Goal: Task Accomplishment & Management: Complete application form

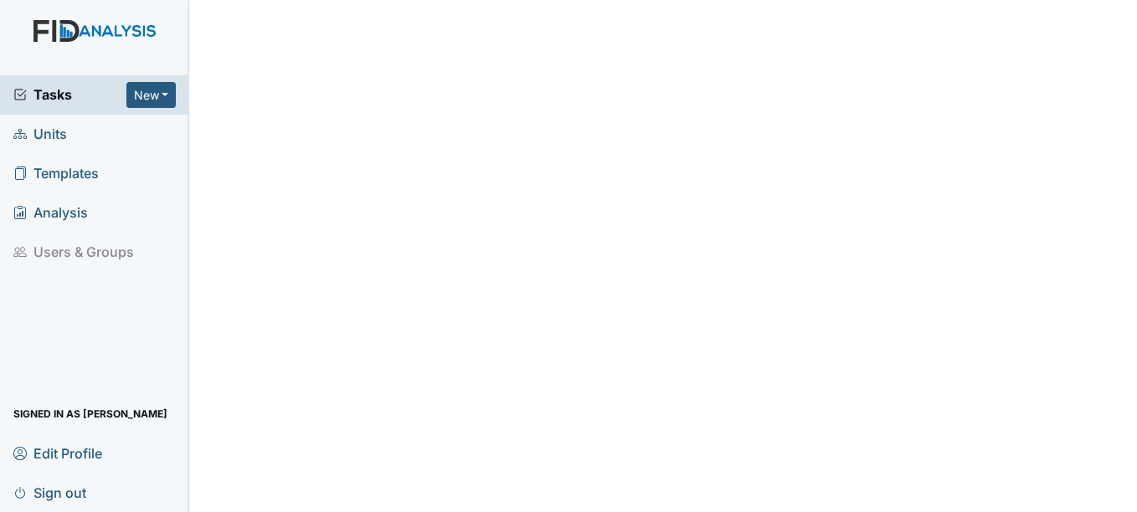
click at [59, 134] on span "Units" at bounding box center [40, 134] width 54 height 26
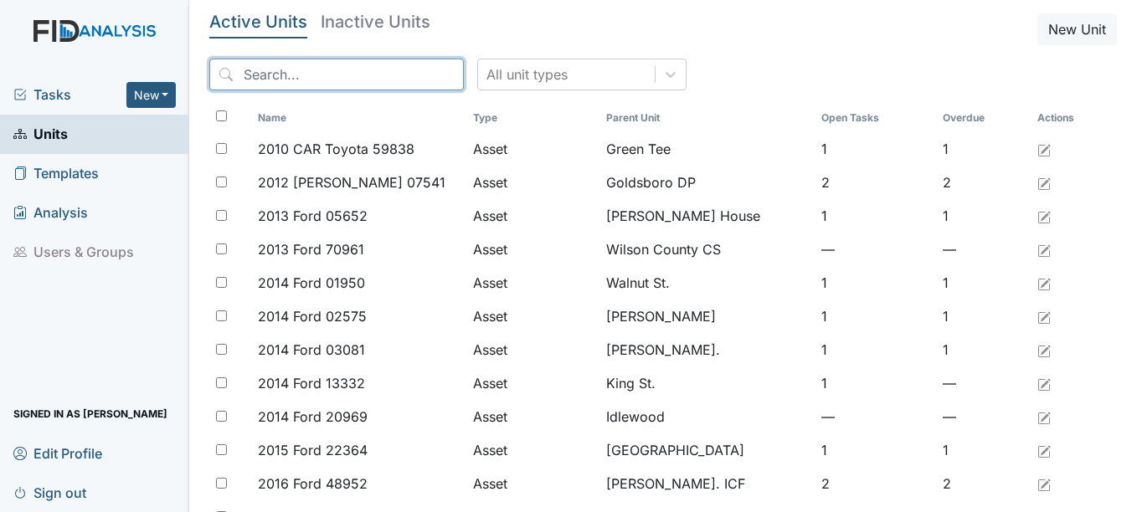
click at [333, 80] on input "search" at bounding box center [336, 75] width 254 height 32
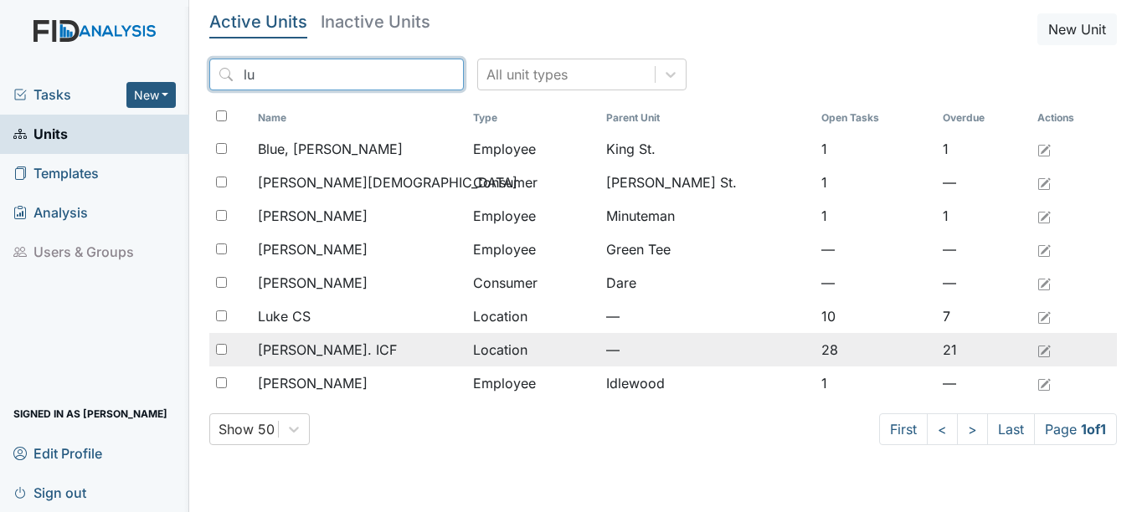
type input "lu"
click at [300, 342] on span "Luke St. ICF" at bounding box center [327, 350] width 139 height 20
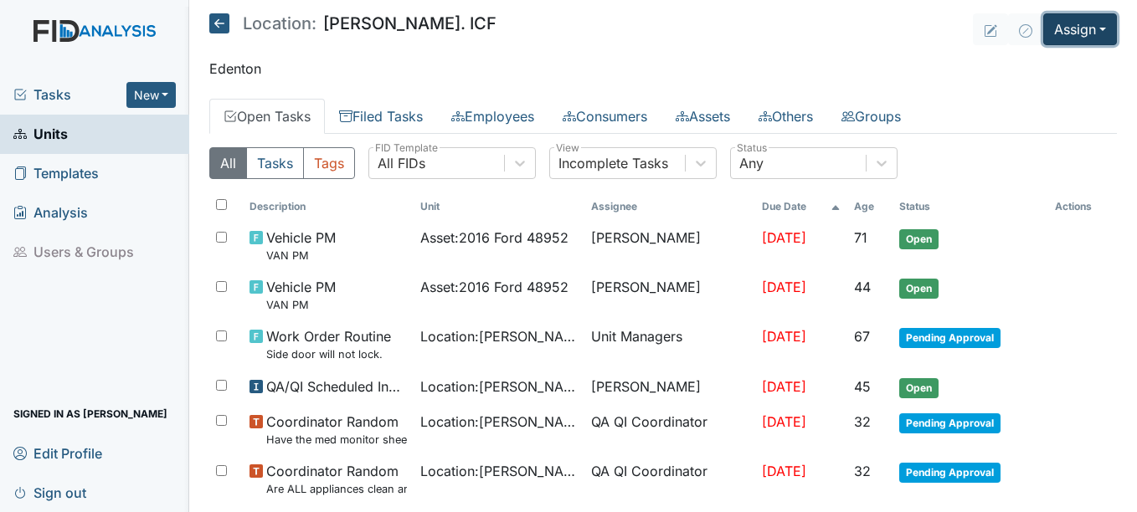
click at [1067, 38] on button "Assign" at bounding box center [1080, 29] width 74 height 32
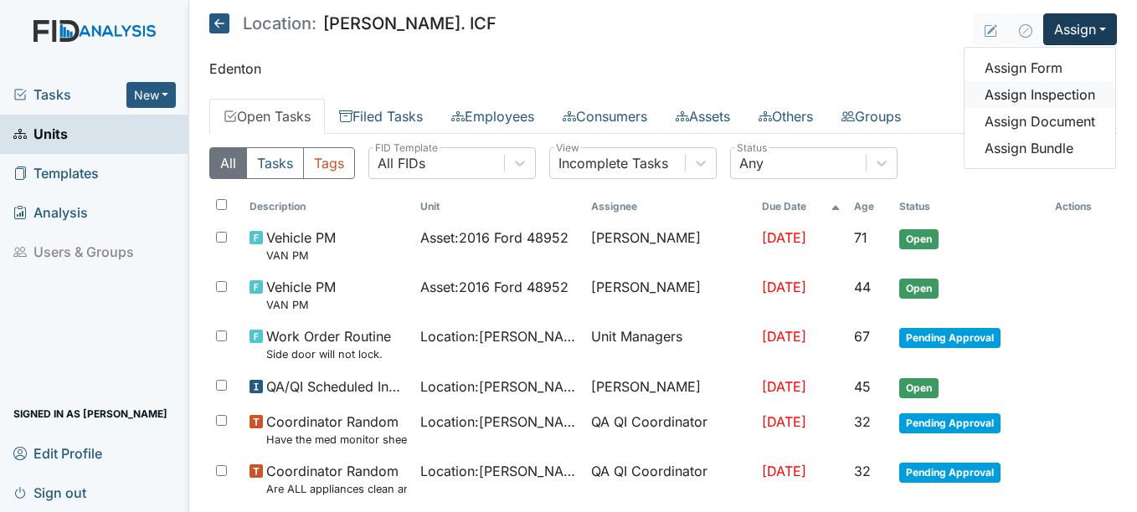
click at [1035, 103] on link "Assign Inspection" at bounding box center [1039, 94] width 151 height 27
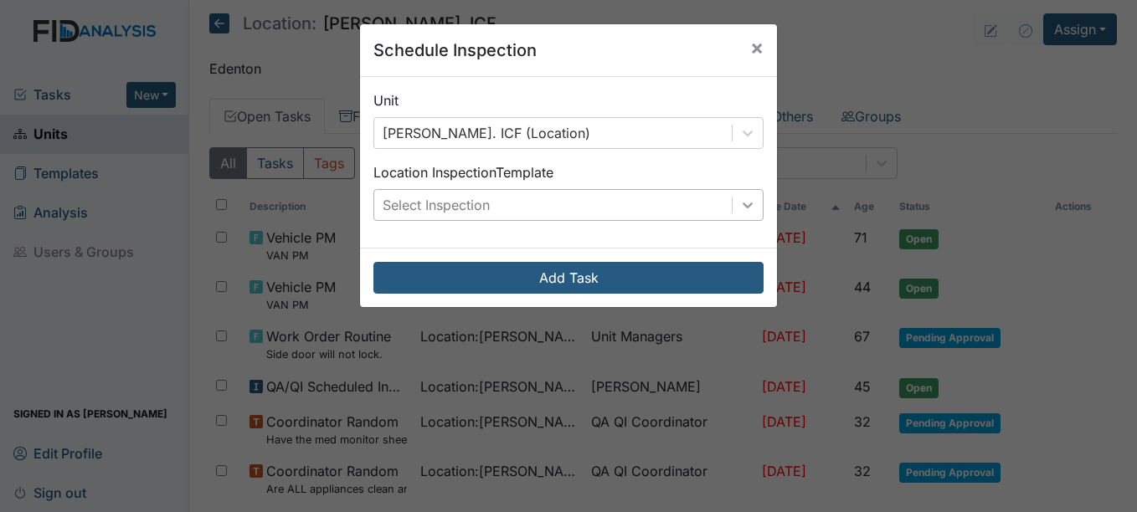
click at [739, 209] on icon at bounding box center [747, 205] width 17 height 17
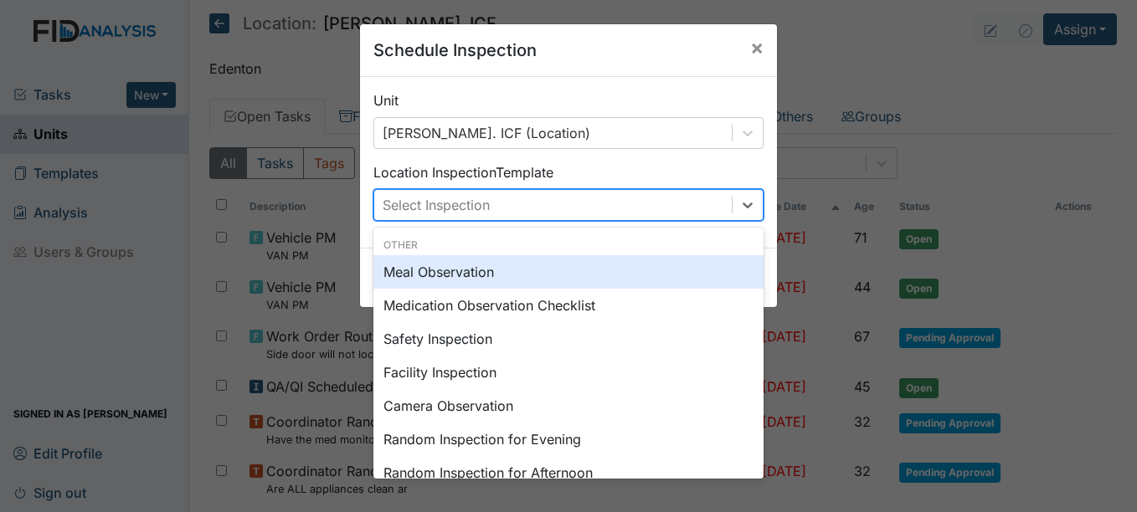
click at [506, 273] on div "Meal Observation" at bounding box center [568, 271] width 390 height 33
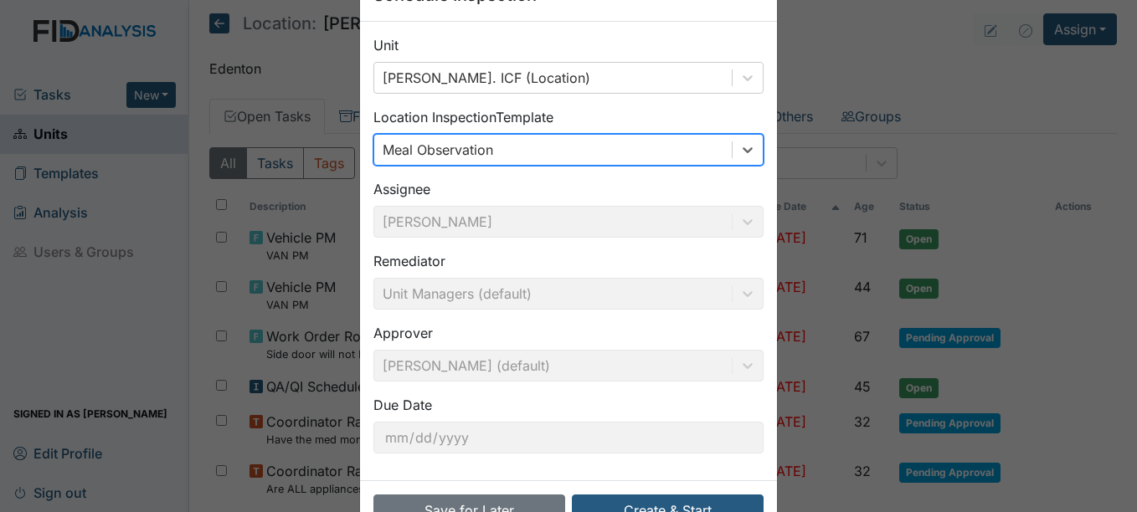
scroll to position [107, 0]
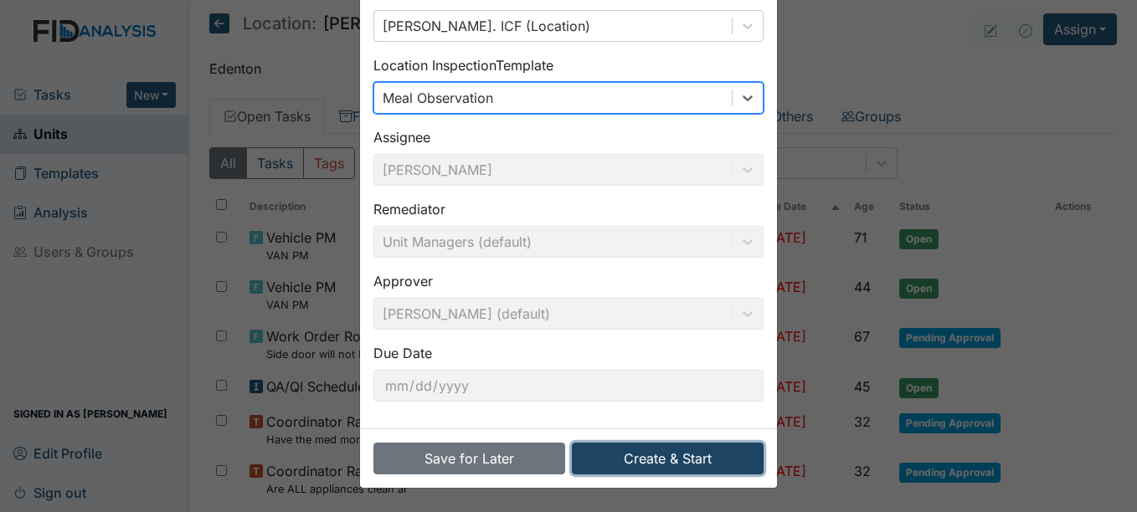
click at [671, 450] on button "Create & Start" at bounding box center [668, 459] width 192 height 32
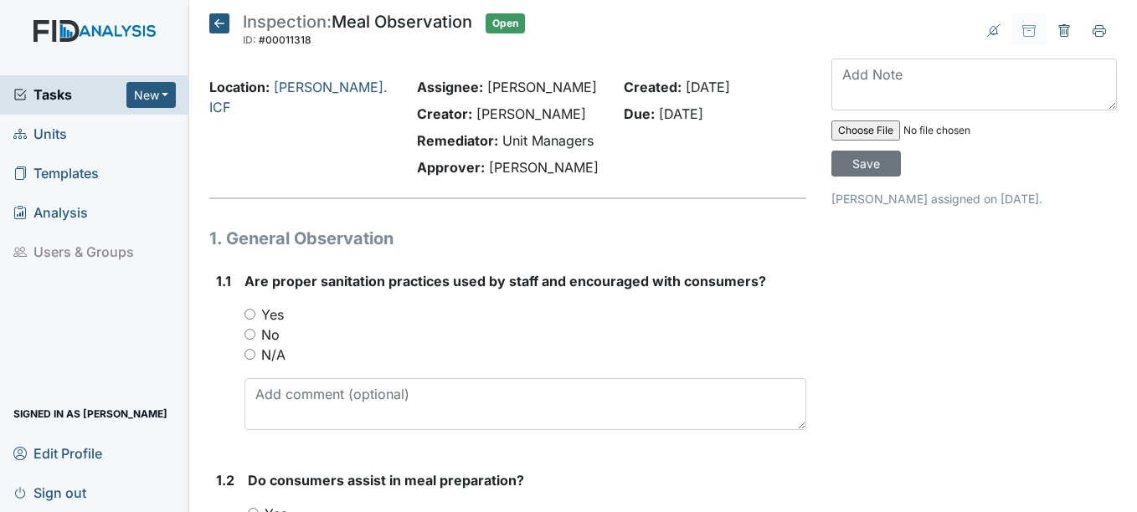
scroll to position [84, 0]
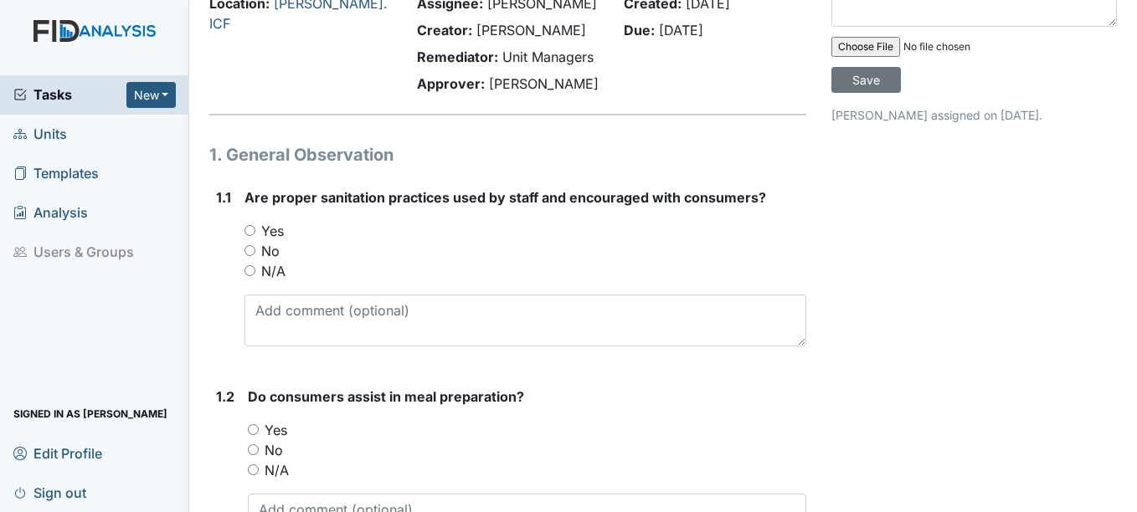
click at [282, 232] on label "Yes" at bounding box center [272, 231] width 23 height 20
click at [255, 232] on input "Yes" at bounding box center [249, 230] width 11 height 11
radio input "true"
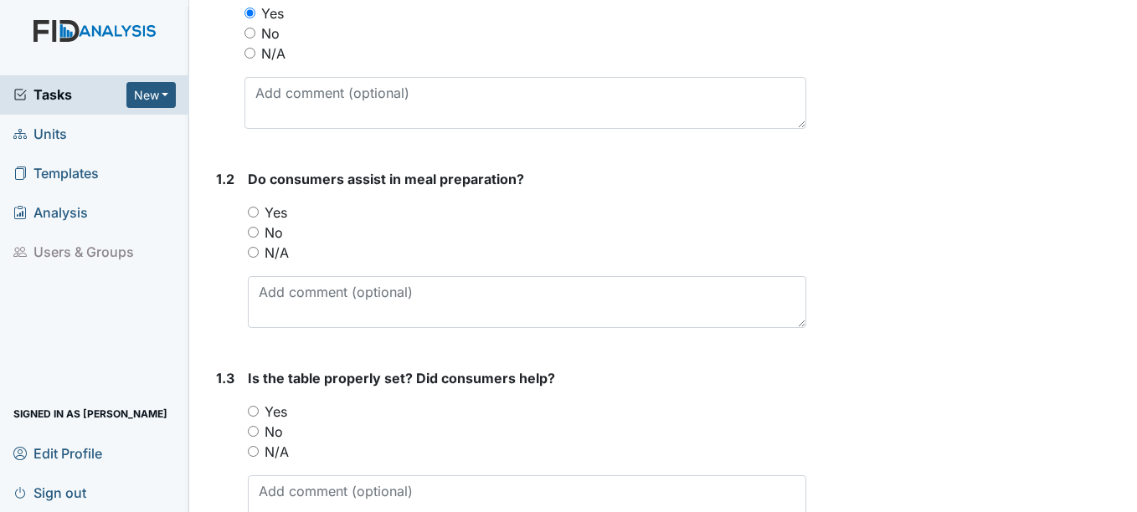
scroll to position [335, 0]
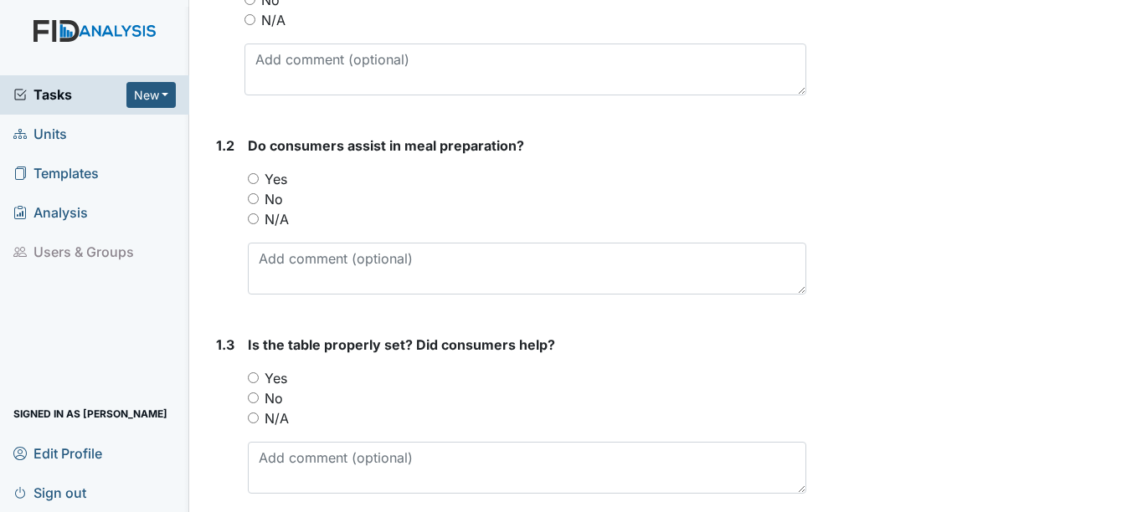
click at [280, 181] on label "Yes" at bounding box center [276, 179] width 23 height 20
click at [259, 181] on input "Yes" at bounding box center [253, 178] width 11 height 11
radio input "true"
click at [278, 377] on label "Yes" at bounding box center [276, 378] width 23 height 20
click at [259, 377] on input "Yes" at bounding box center [253, 377] width 11 height 11
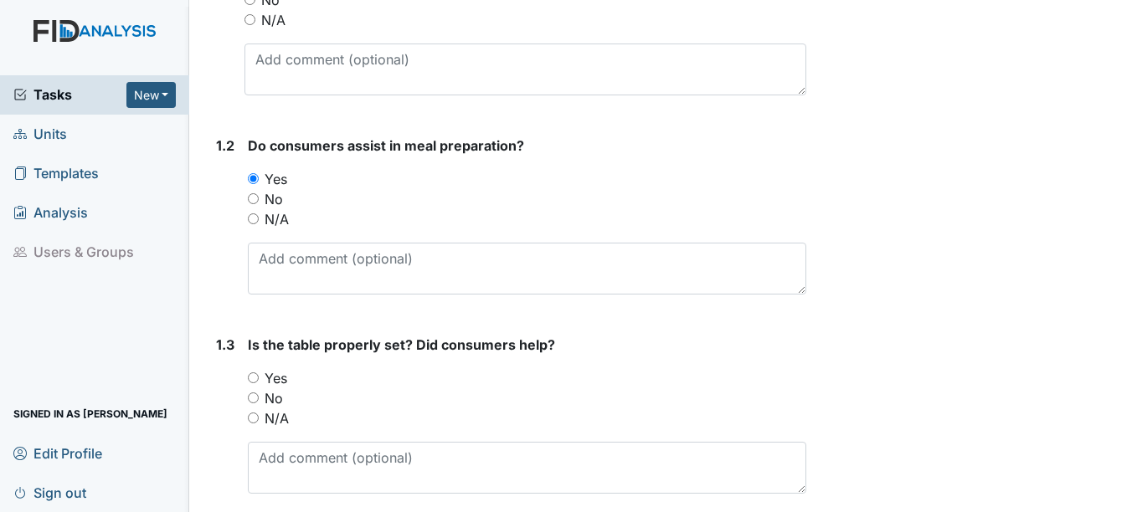
radio input "true"
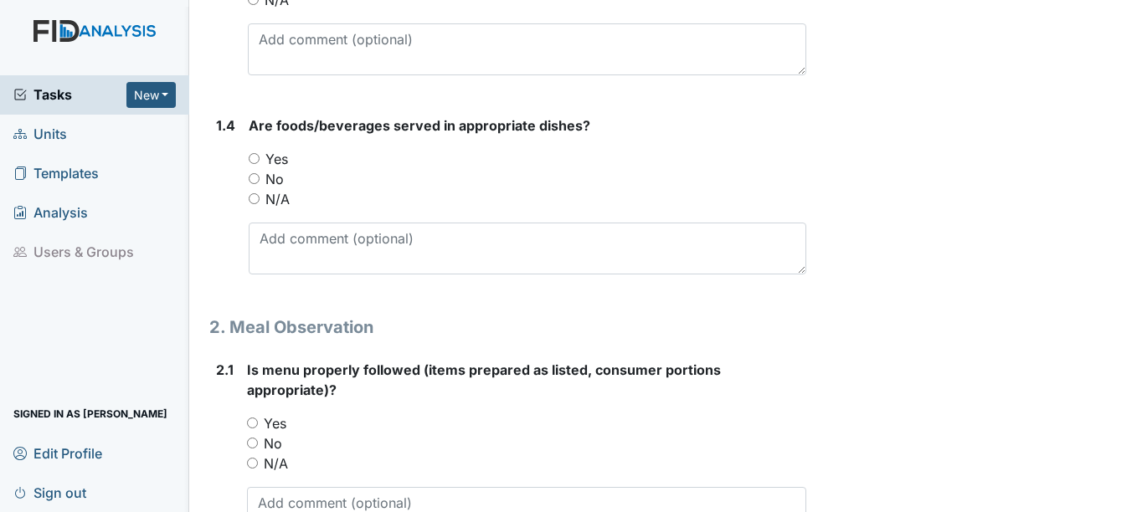
click at [286, 162] on label "Yes" at bounding box center [276, 159] width 23 height 20
click at [259, 162] on input "Yes" at bounding box center [254, 158] width 11 height 11
radio input "true"
click at [267, 420] on label "Yes" at bounding box center [275, 423] width 23 height 20
click at [258, 420] on input "Yes" at bounding box center [252, 423] width 11 height 11
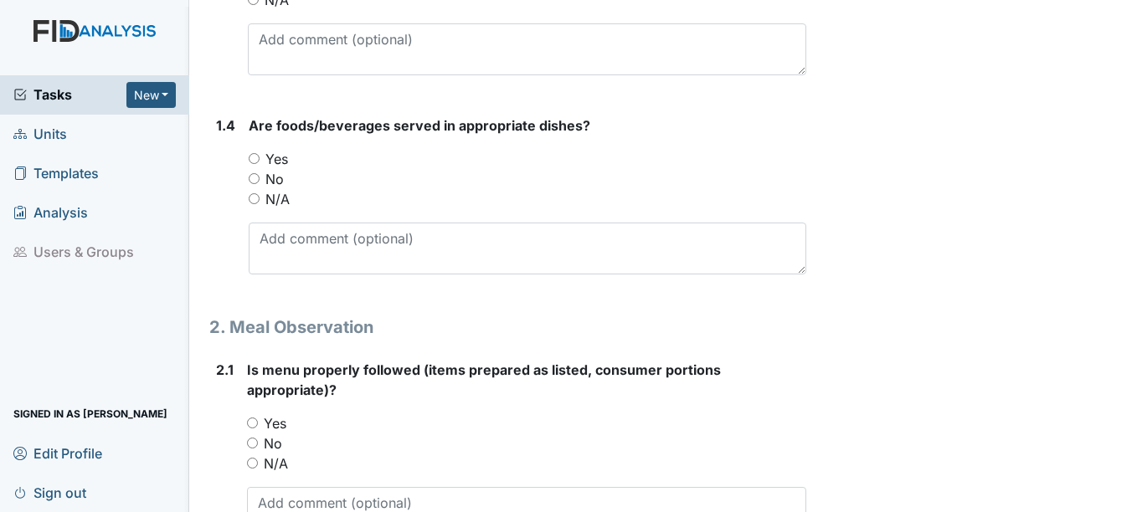
radio input "true"
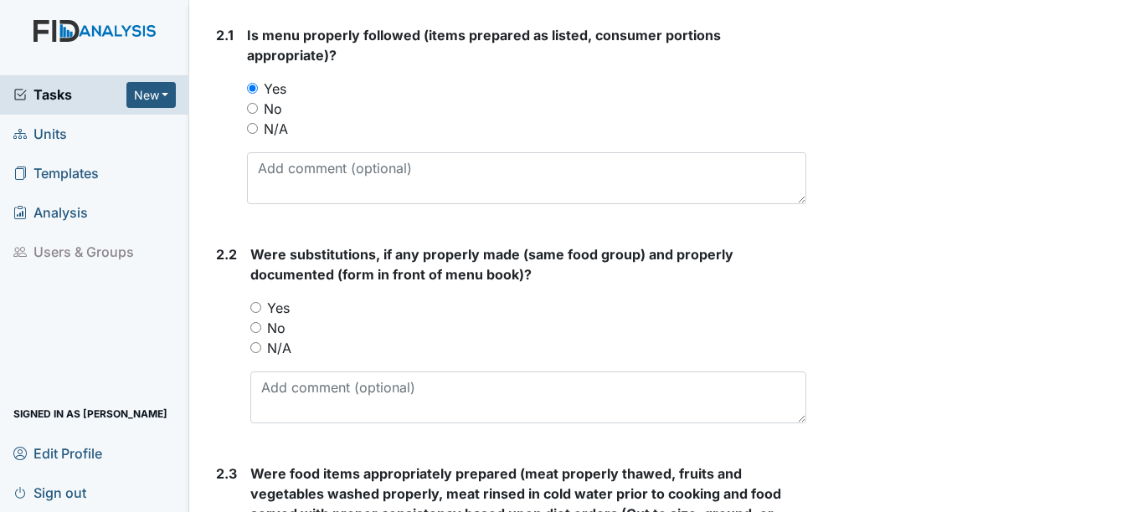
click at [278, 348] on label "N/A" at bounding box center [279, 348] width 24 height 20
click at [261, 348] on input "N/A" at bounding box center [255, 347] width 11 height 11
radio input "true"
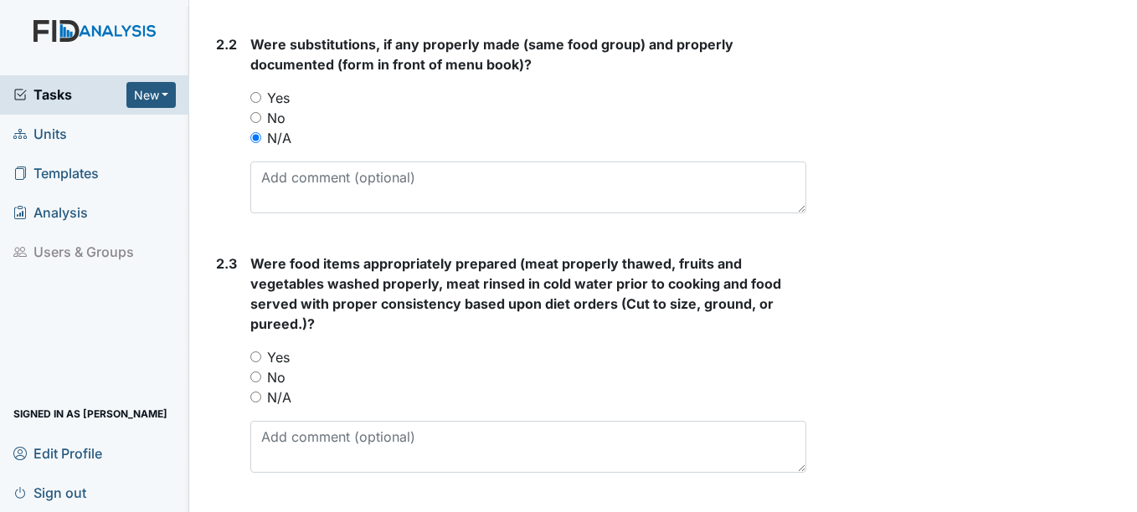
scroll to position [1339, 0]
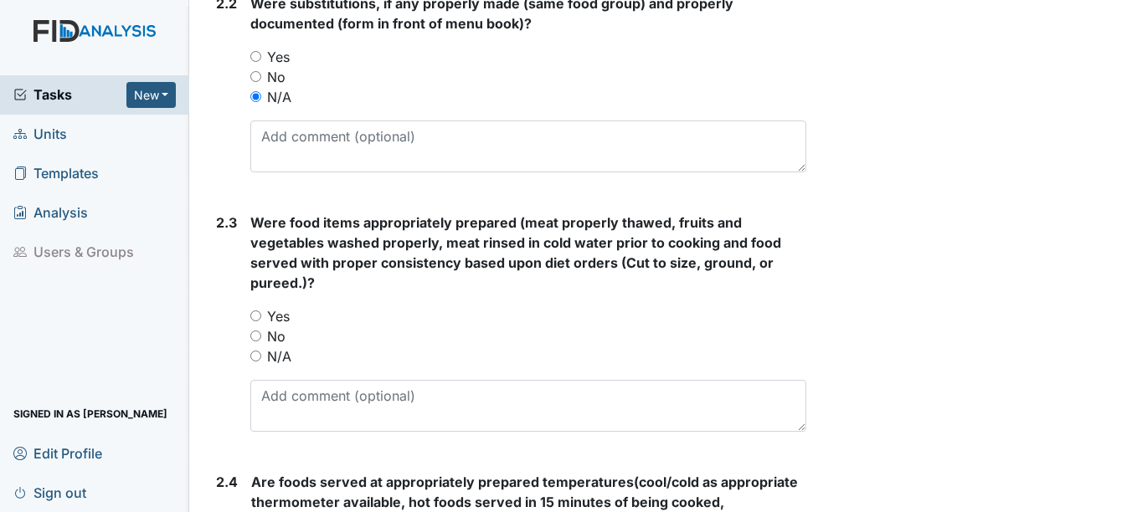
click at [282, 316] on label "Yes" at bounding box center [278, 316] width 23 height 20
click at [261, 316] on input "Yes" at bounding box center [255, 316] width 11 height 11
radio input "true"
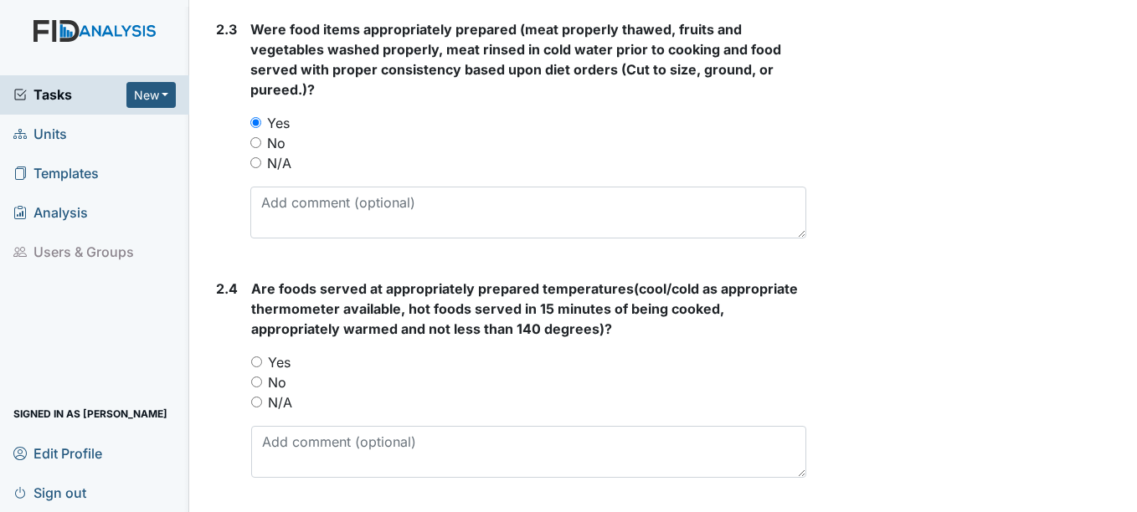
scroll to position [1590, 0]
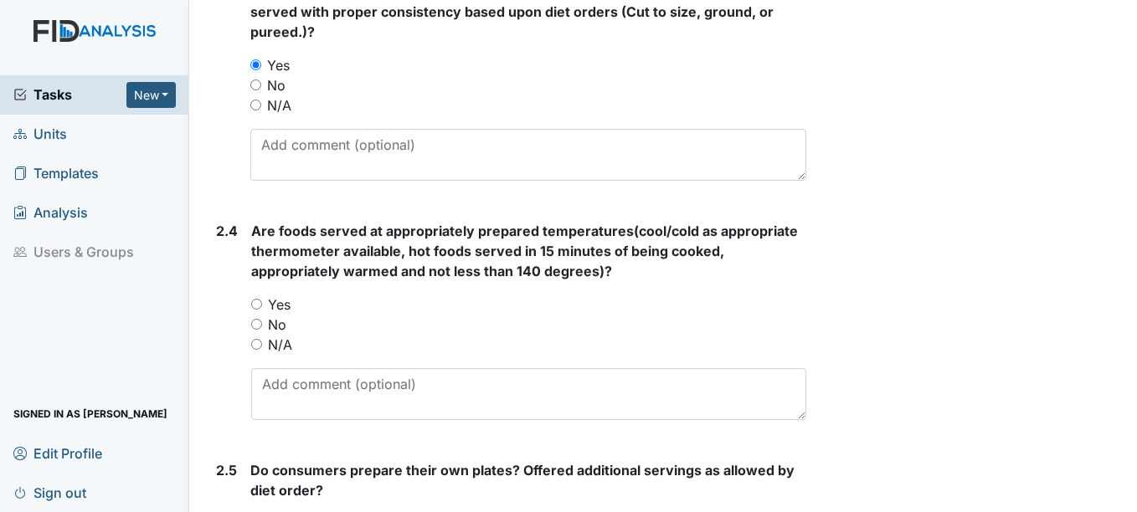
click at [282, 306] on label "Yes" at bounding box center [279, 305] width 23 height 20
click at [262, 306] on input "Yes" at bounding box center [256, 304] width 11 height 11
radio input "true"
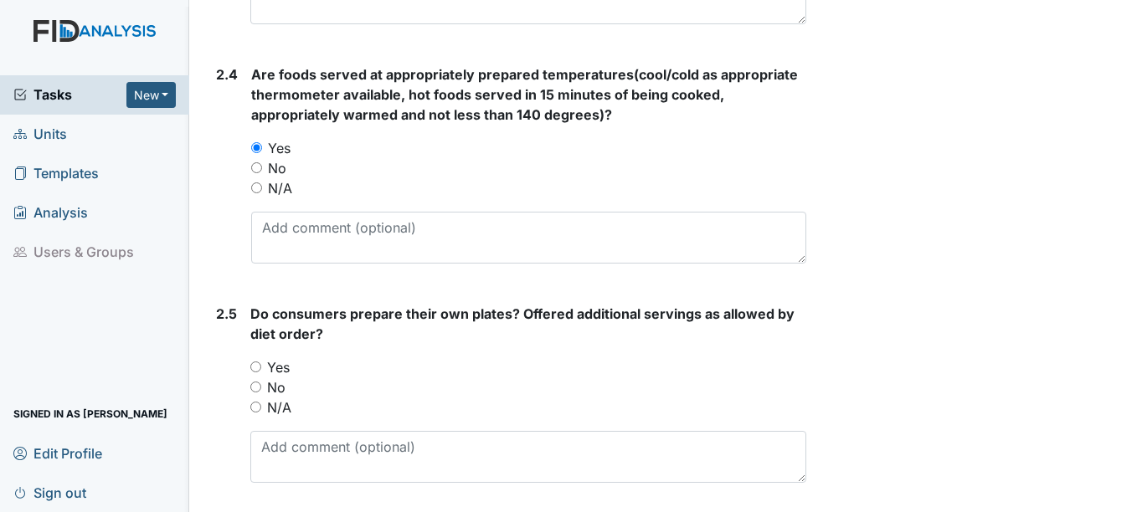
scroll to position [1841, 0]
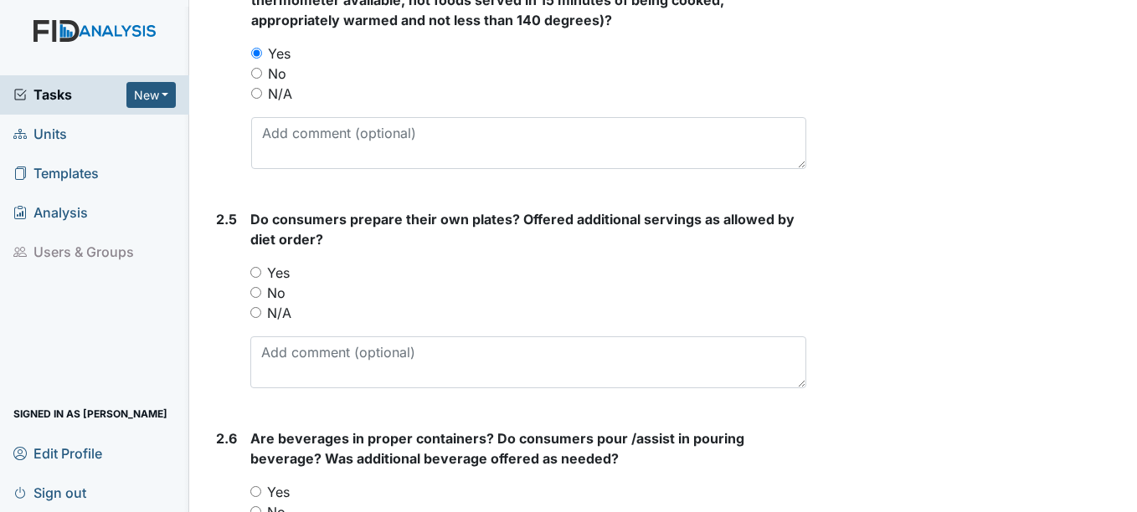
click at [275, 274] on label "Yes" at bounding box center [278, 273] width 23 height 20
click at [261, 274] on input "Yes" at bounding box center [255, 272] width 11 height 11
radio input "true"
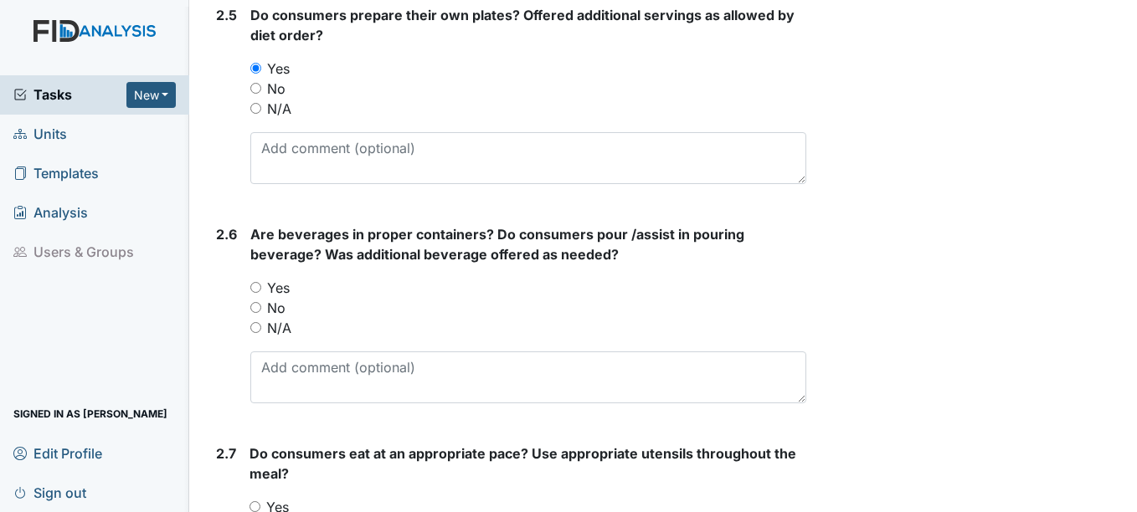
scroll to position [2093, 0]
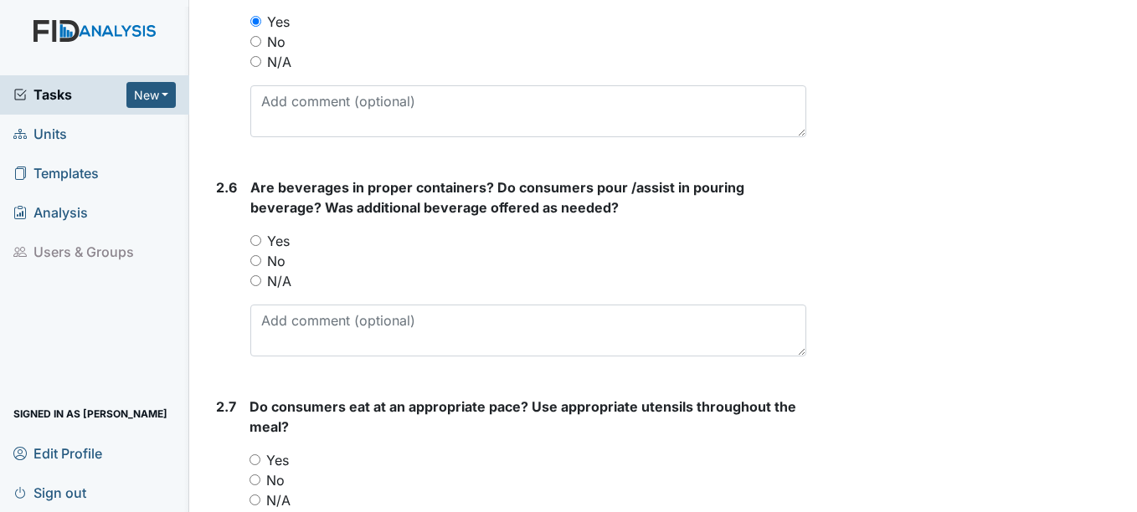
click at [284, 244] on label "Yes" at bounding box center [278, 241] width 23 height 20
click at [261, 244] on input "Yes" at bounding box center [255, 240] width 11 height 11
radio input "true"
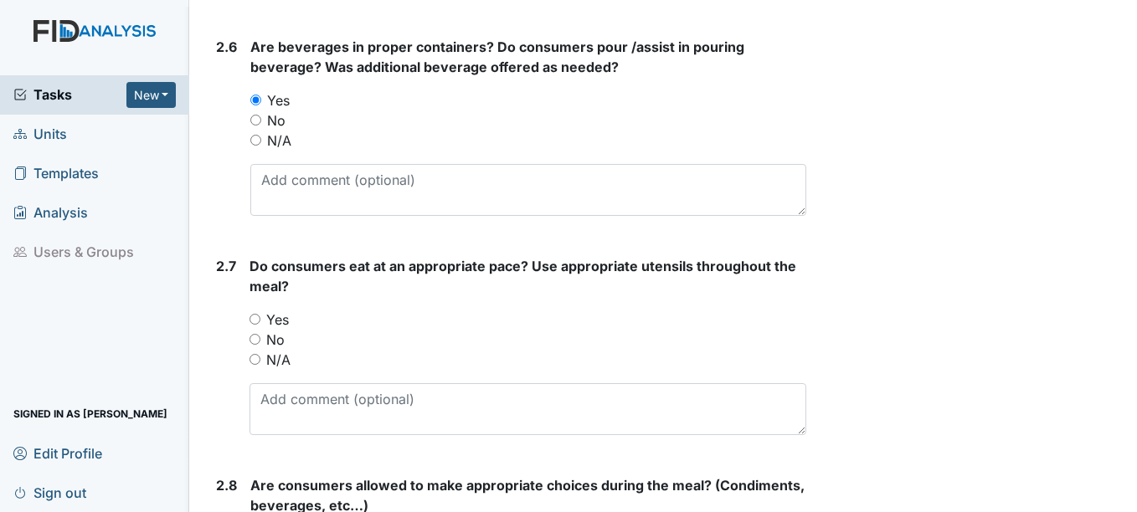
scroll to position [2260, 0]
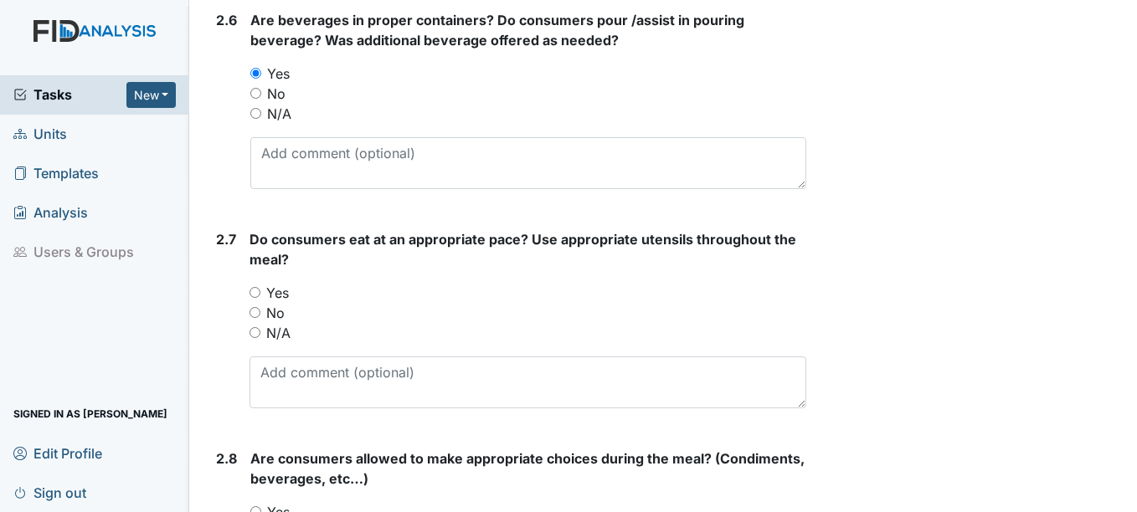
click at [278, 295] on label "Yes" at bounding box center [277, 293] width 23 height 20
click at [260, 295] on input "Yes" at bounding box center [254, 292] width 11 height 11
radio input "true"
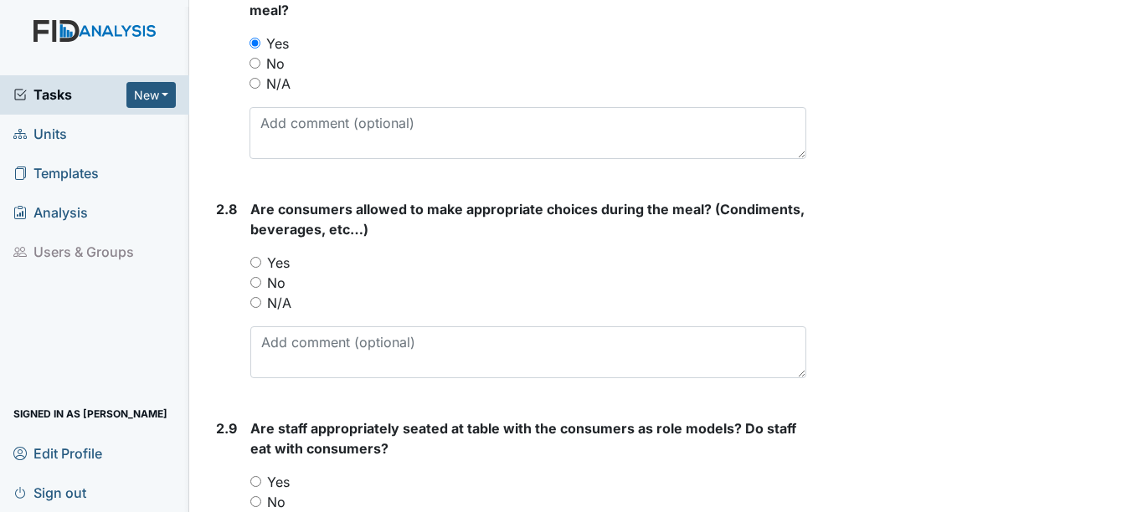
scroll to position [2511, 0]
click at [281, 259] on label "Yes" at bounding box center [278, 261] width 23 height 20
click at [261, 259] on input "Yes" at bounding box center [255, 260] width 11 height 11
radio input "true"
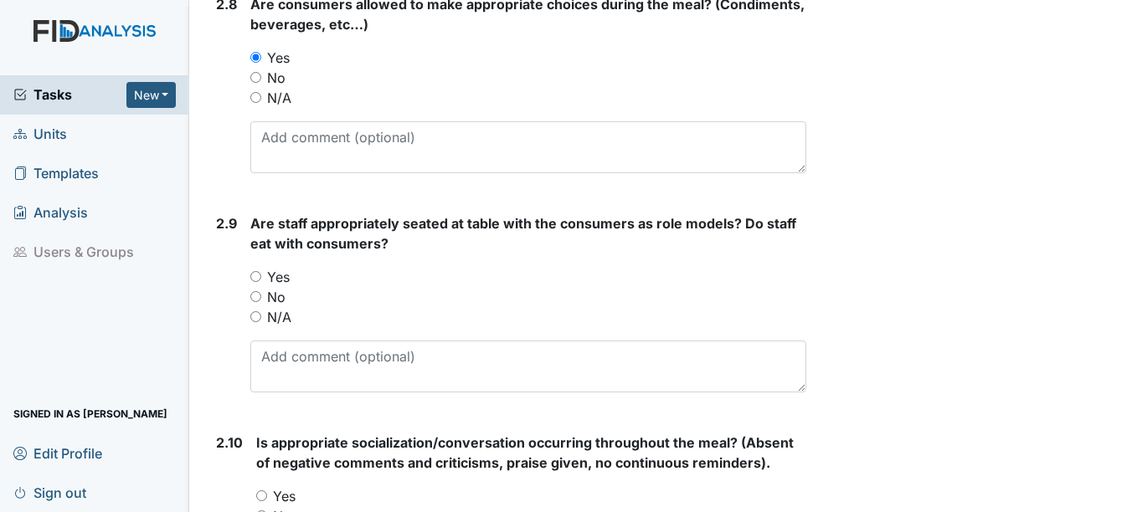
scroll to position [2762, 0]
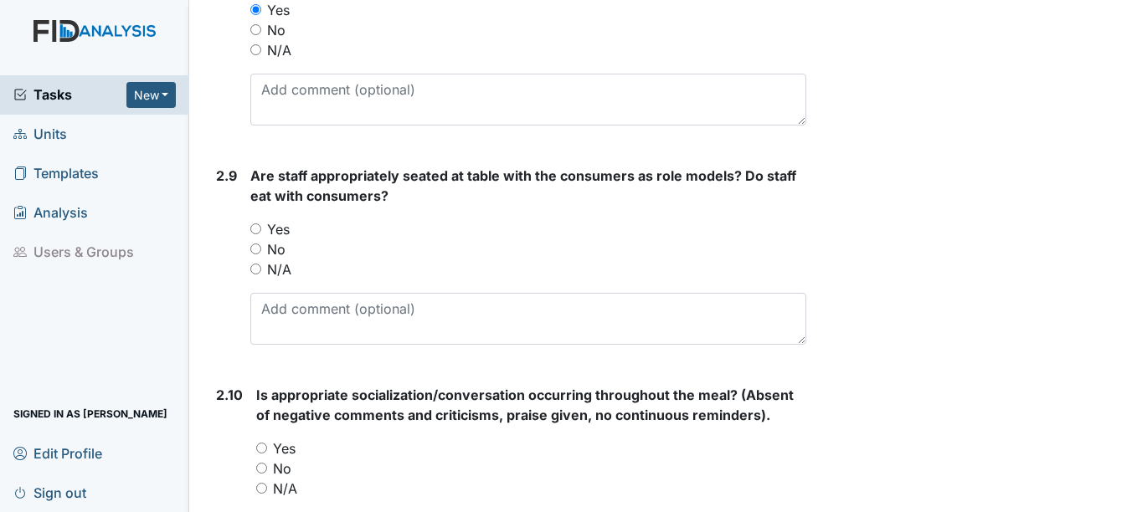
click at [284, 234] on label "Yes" at bounding box center [278, 229] width 23 height 20
click at [261, 234] on input "Yes" at bounding box center [255, 228] width 11 height 11
radio input "true"
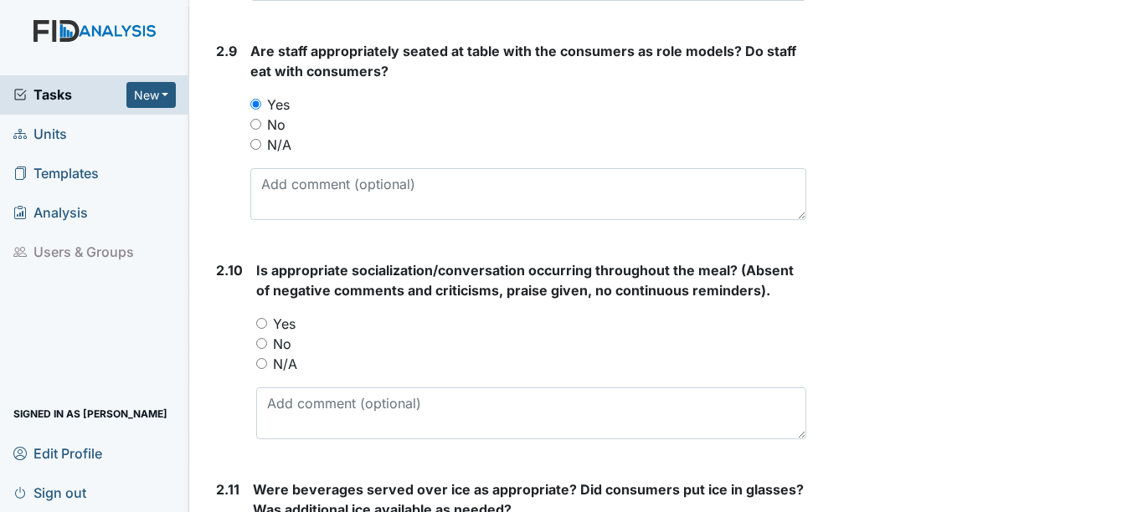
scroll to position [2930, 0]
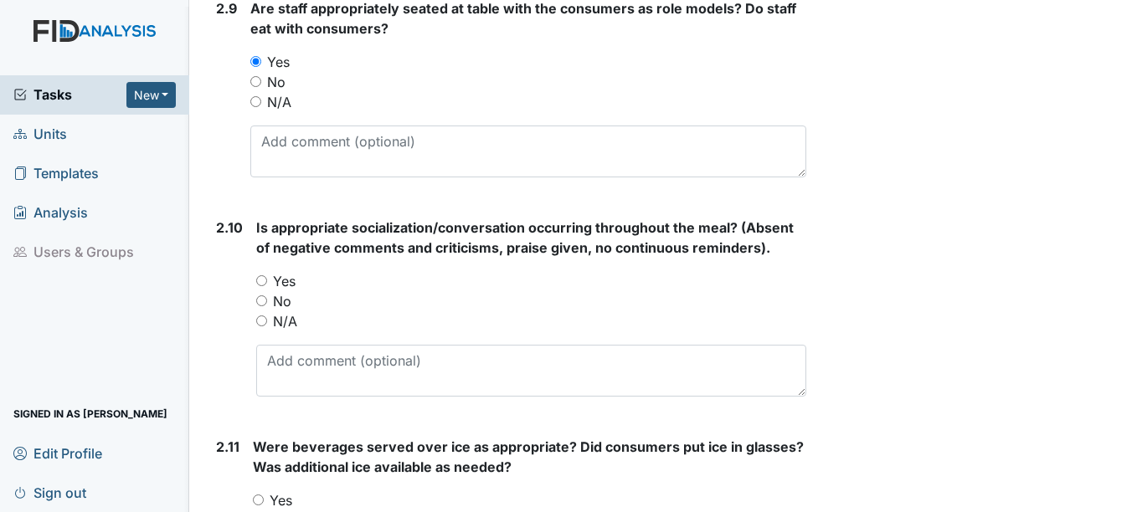
click at [287, 281] on label "Yes" at bounding box center [284, 281] width 23 height 20
click at [267, 281] on input "Yes" at bounding box center [261, 280] width 11 height 11
radio input "true"
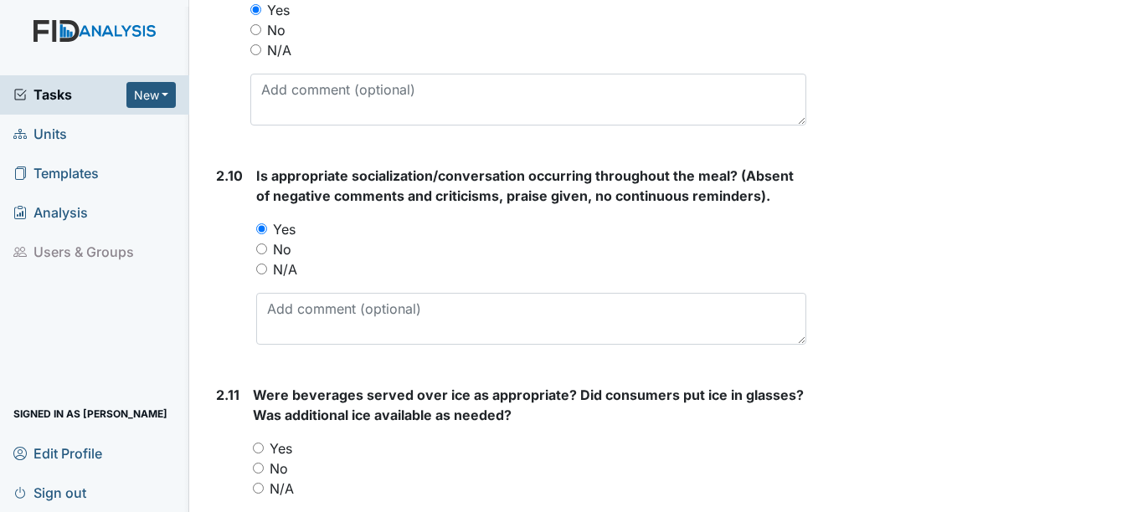
scroll to position [3181, 0]
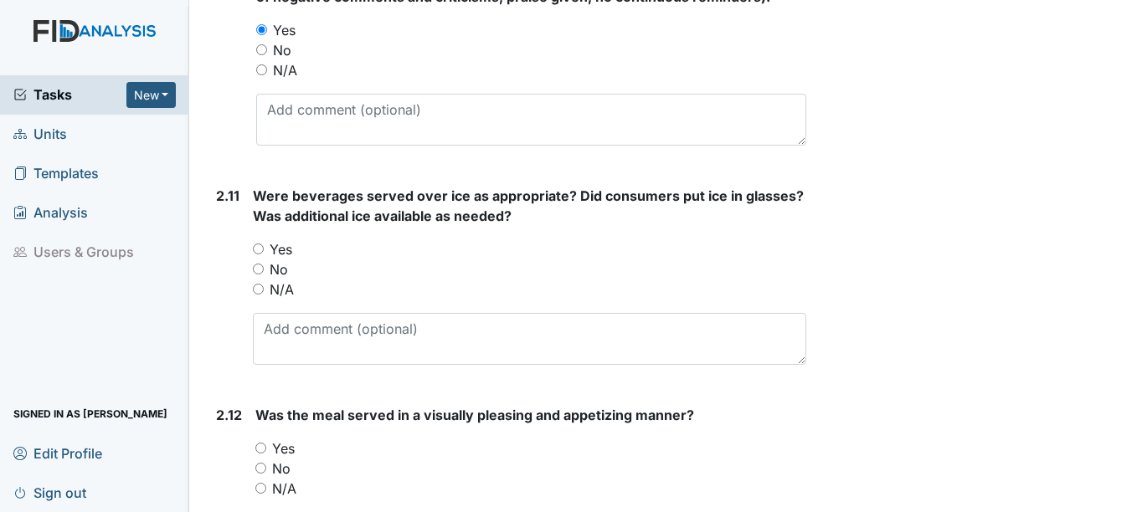
drag, startPoint x: 285, startPoint y: 250, endPoint x: 284, endPoint y: 259, distance: 8.4
click at [285, 254] on label "Yes" at bounding box center [281, 249] width 23 height 20
click at [264, 254] on input "Yes" at bounding box center [258, 249] width 11 height 11
radio input "true"
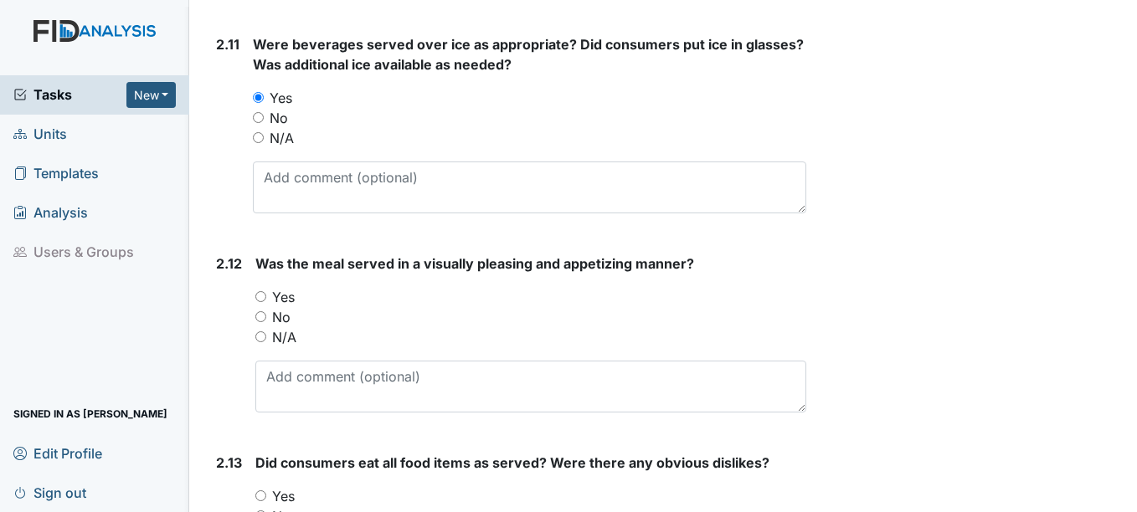
scroll to position [3432, 0]
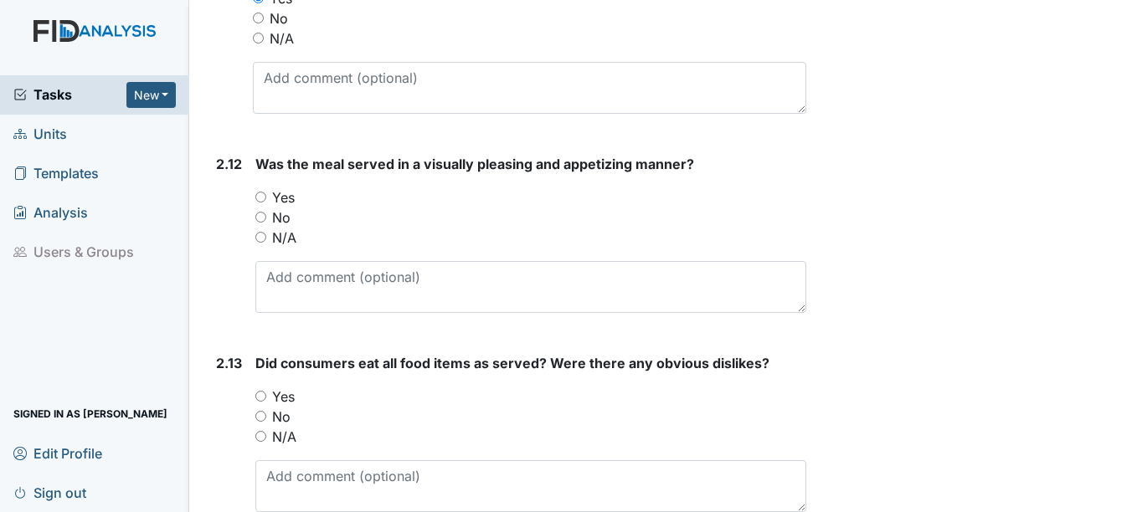
click at [283, 203] on label "Yes" at bounding box center [283, 197] width 23 height 20
click at [266, 203] on input "Yes" at bounding box center [260, 197] width 11 height 11
radio input "true"
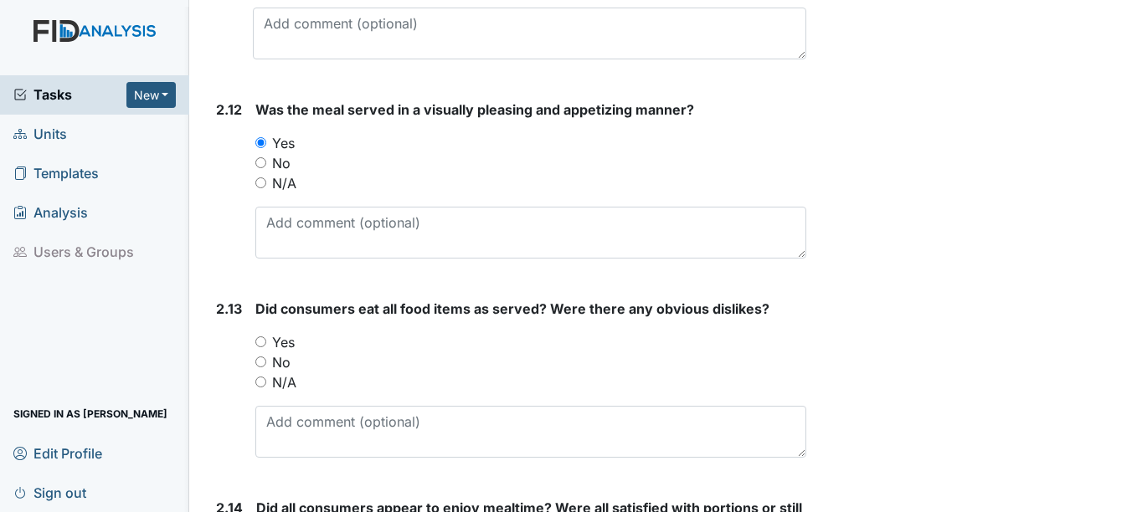
scroll to position [3599, 0]
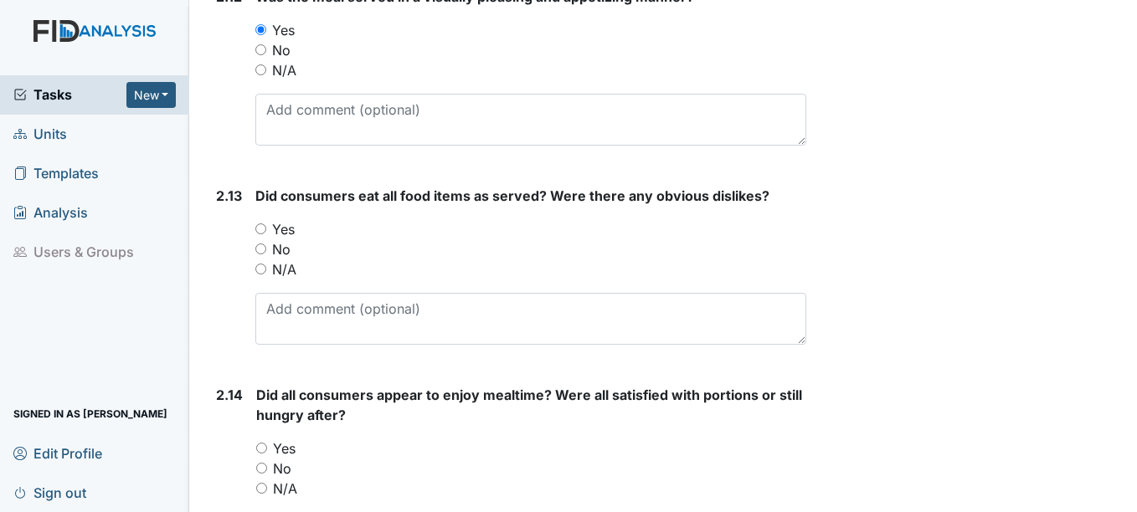
click at [290, 229] on label "Yes" at bounding box center [283, 229] width 23 height 20
click at [266, 229] on input "Yes" at bounding box center [260, 228] width 11 height 11
radio input "true"
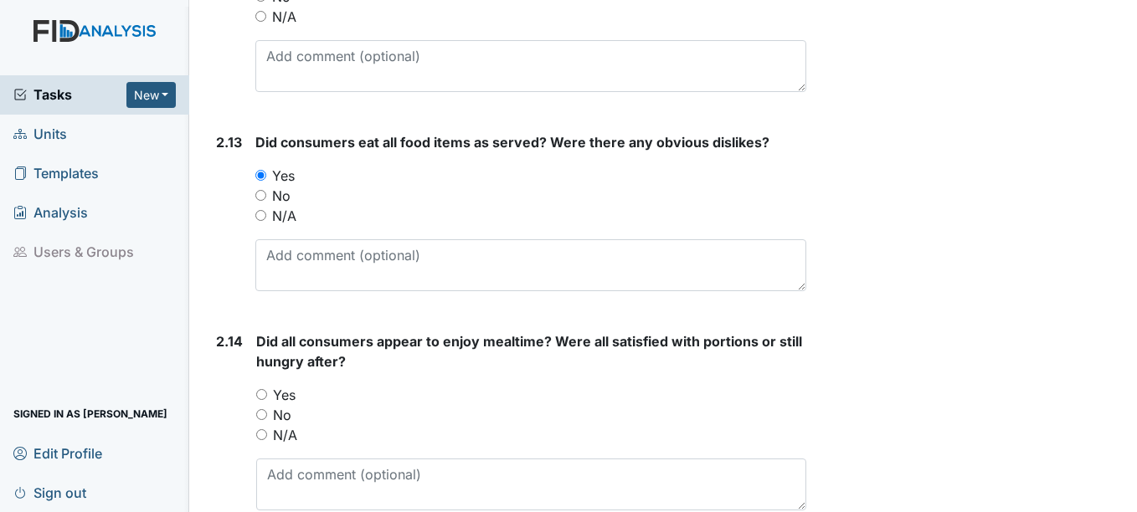
scroll to position [3767, 0]
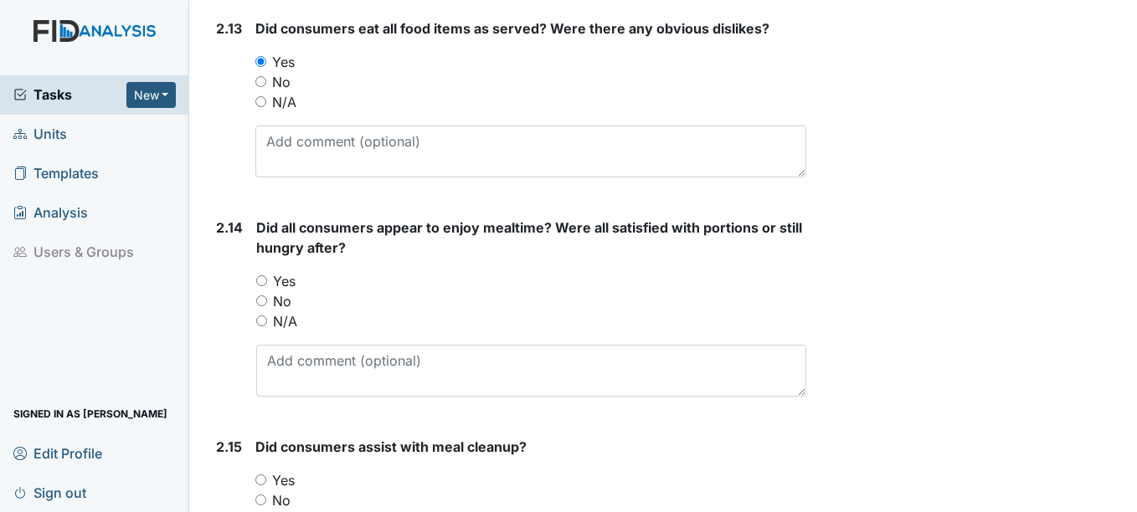
click at [280, 280] on label "Yes" at bounding box center [284, 281] width 23 height 20
click at [267, 280] on input "Yes" at bounding box center [261, 280] width 11 height 11
radio input "true"
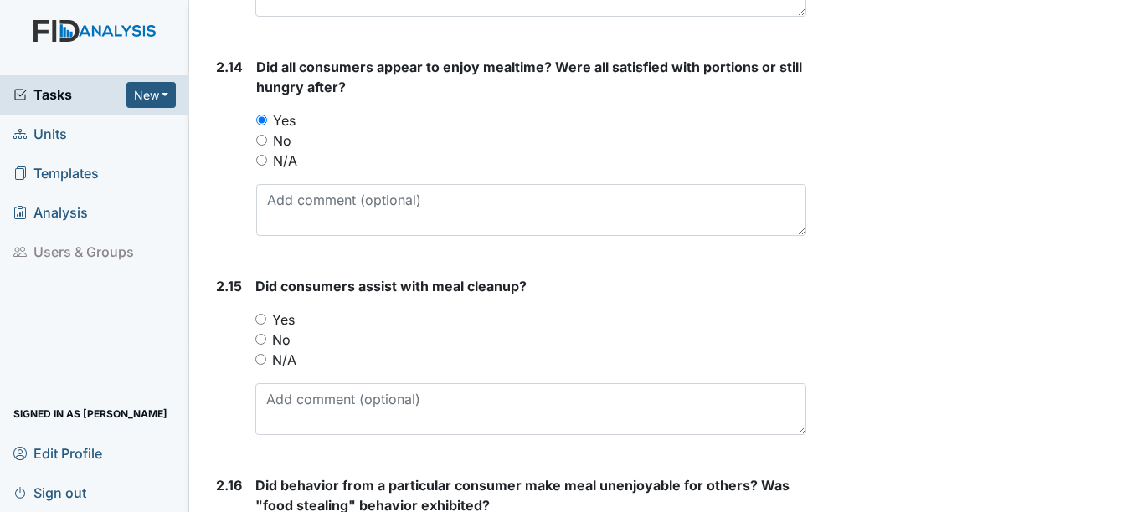
scroll to position [3934, 0]
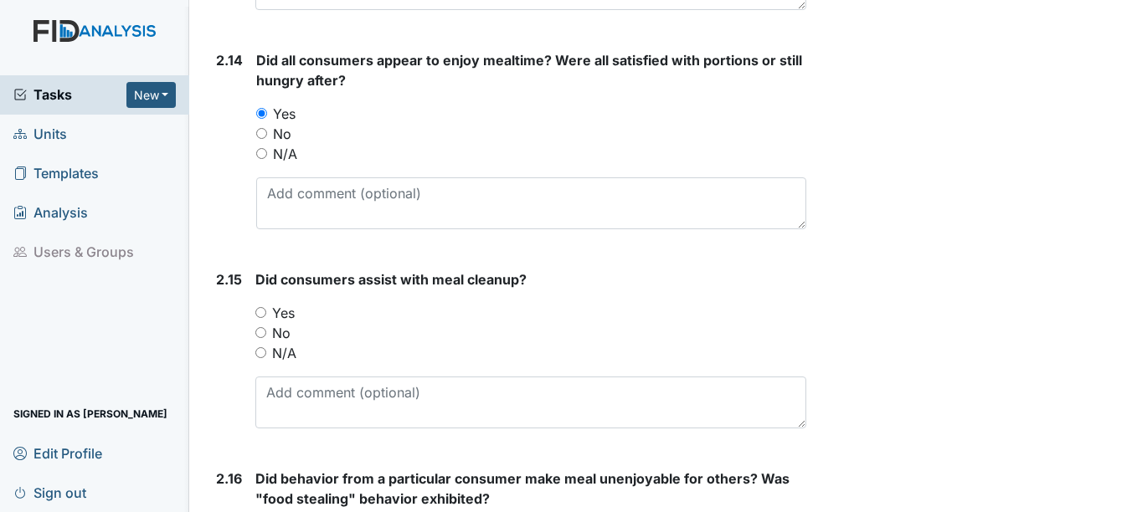
click at [279, 311] on label "Yes" at bounding box center [283, 313] width 23 height 20
click at [266, 311] on input "Yes" at bounding box center [260, 312] width 11 height 11
radio input "true"
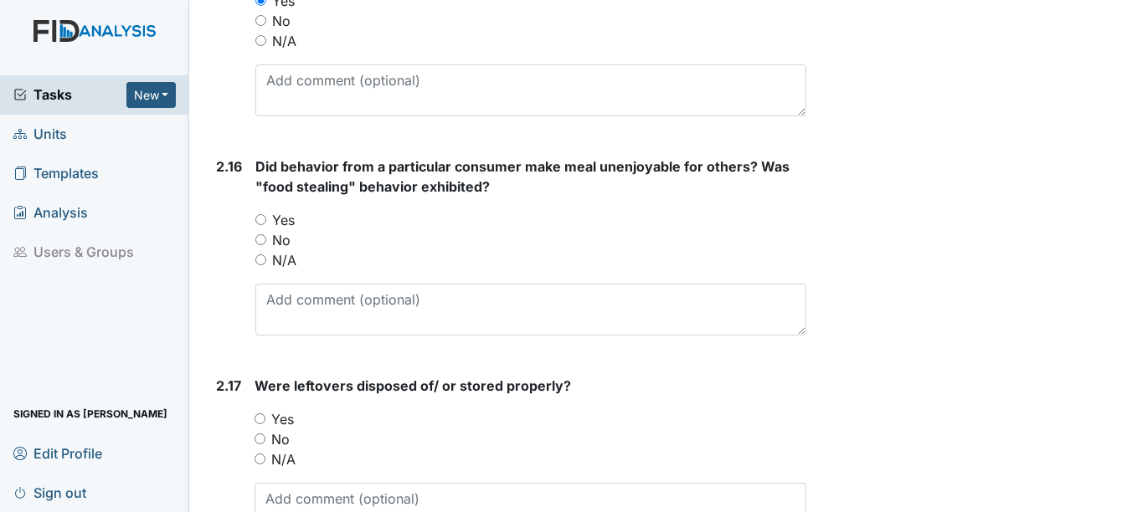
scroll to position [4269, 0]
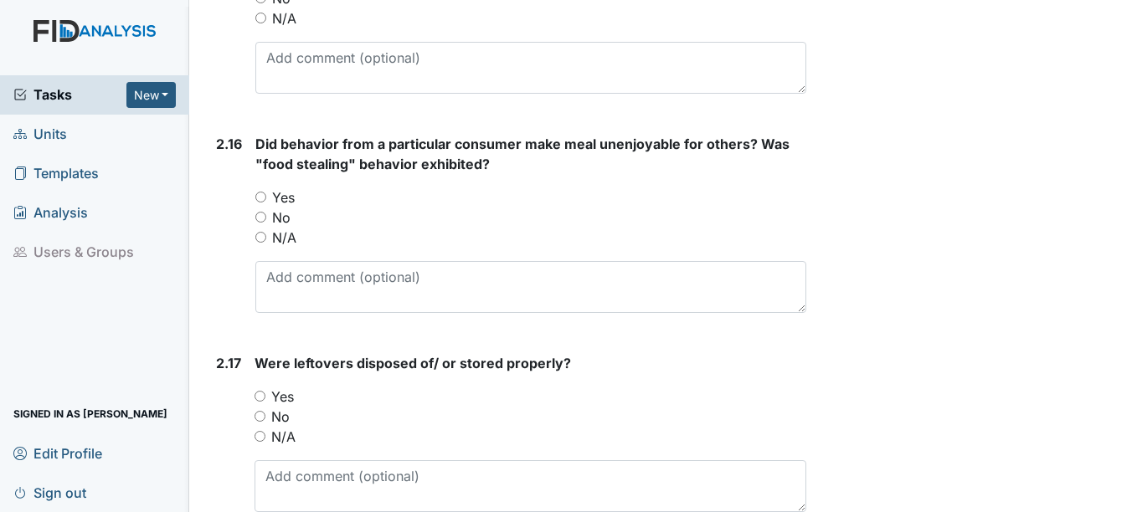
click at [282, 244] on label "N/A" at bounding box center [284, 238] width 24 height 20
click at [266, 243] on input "N/A" at bounding box center [260, 237] width 11 height 11
radio input "true"
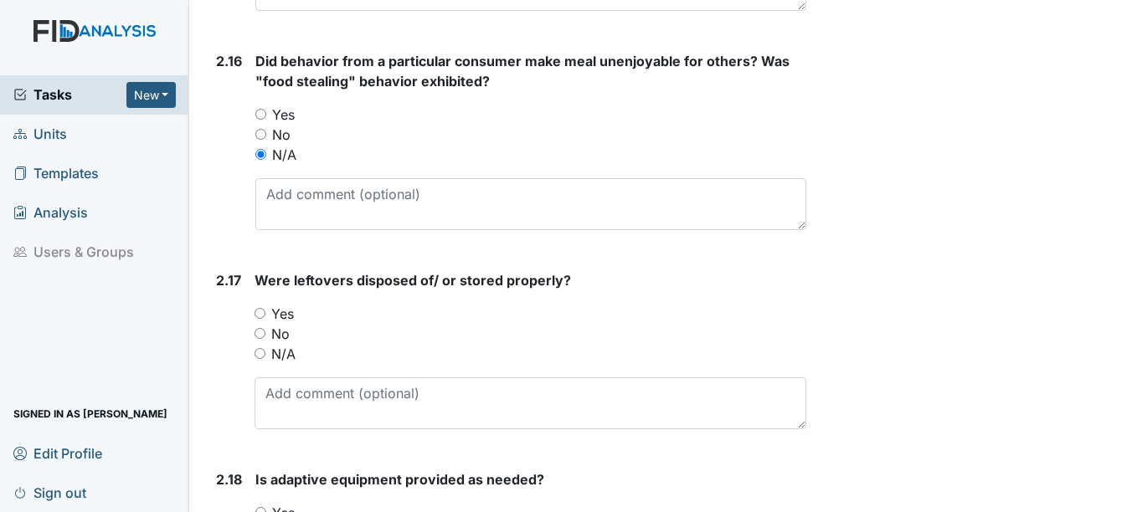
scroll to position [4353, 0]
click at [282, 307] on label "Yes" at bounding box center [282, 313] width 23 height 20
click at [265, 307] on input "Yes" at bounding box center [259, 312] width 11 height 11
radio input "true"
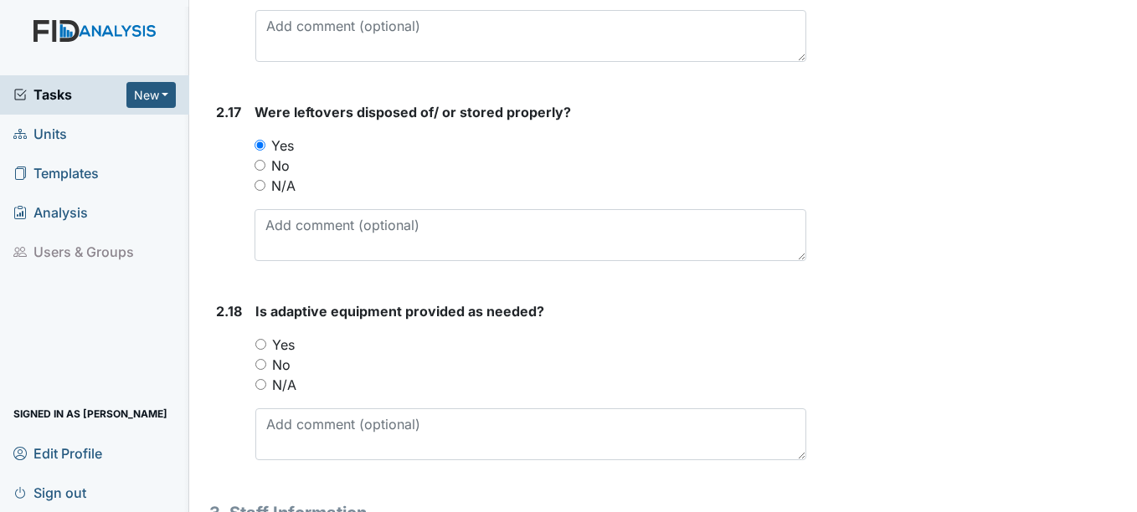
scroll to position [4604, 0]
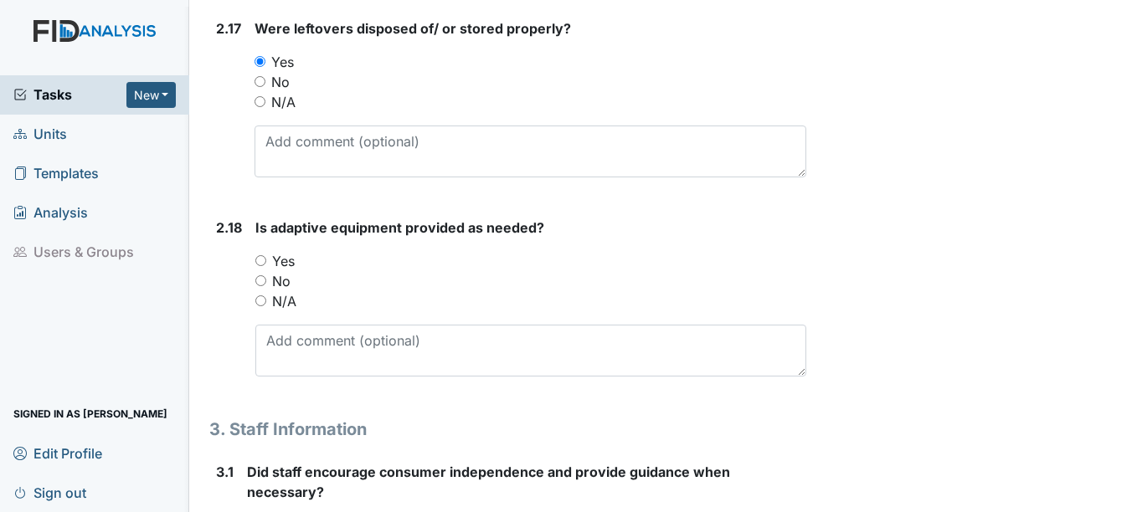
click at [285, 258] on label "Yes" at bounding box center [283, 261] width 23 height 20
click at [266, 258] on input "Yes" at bounding box center [260, 260] width 11 height 11
radio input "true"
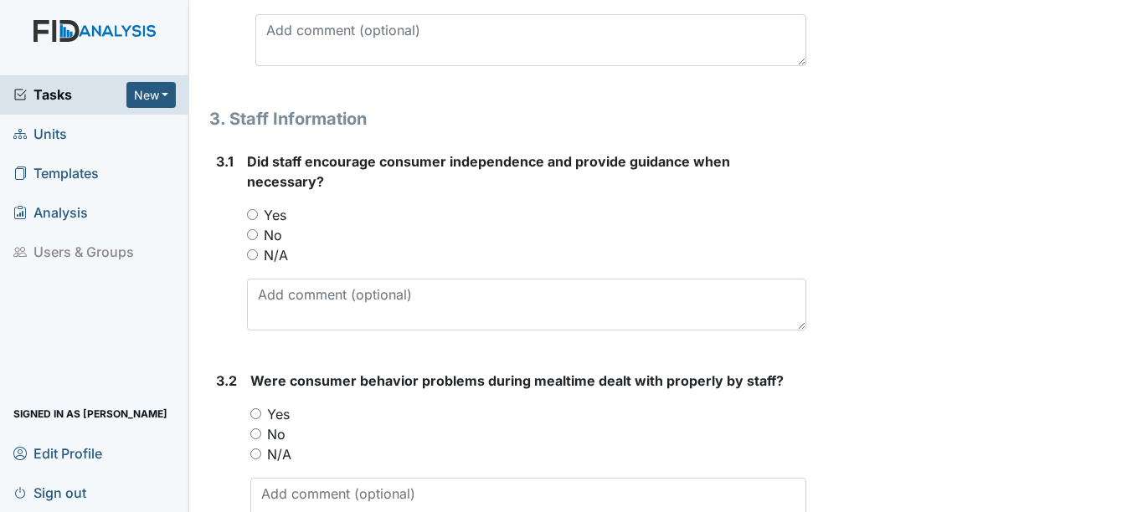
scroll to position [4939, 0]
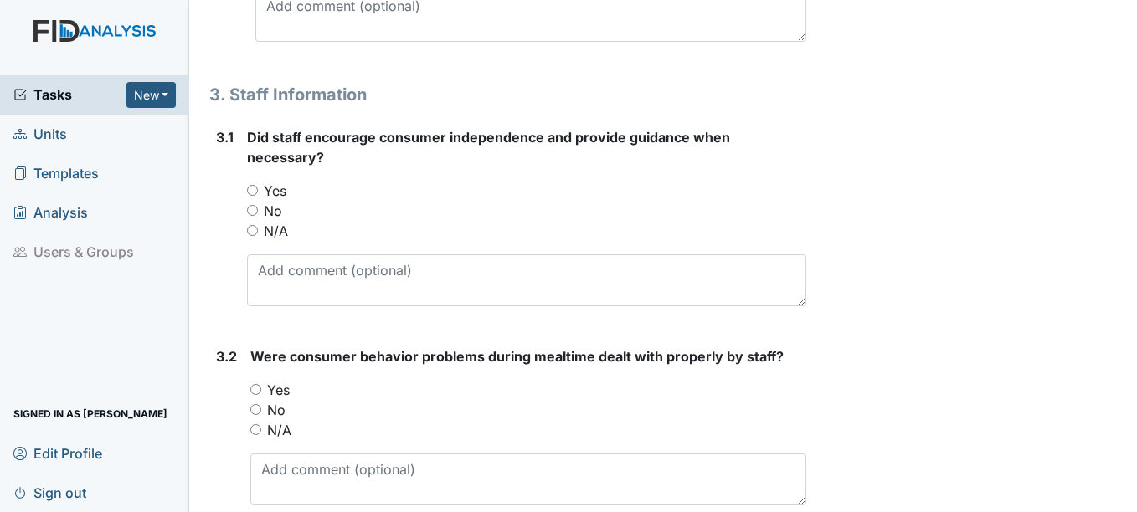
click at [278, 197] on label "Yes" at bounding box center [275, 191] width 23 height 20
click at [258, 196] on input "Yes" at bounding box center [252, 190] width 11 height 11
radio input "true"
click at [285, 425] on label "N/A" at bounding box center [279, 430] width 24 height 20
click at [261, 425] on input "N/A" at bounding box center [255, 429] width 11 height 11
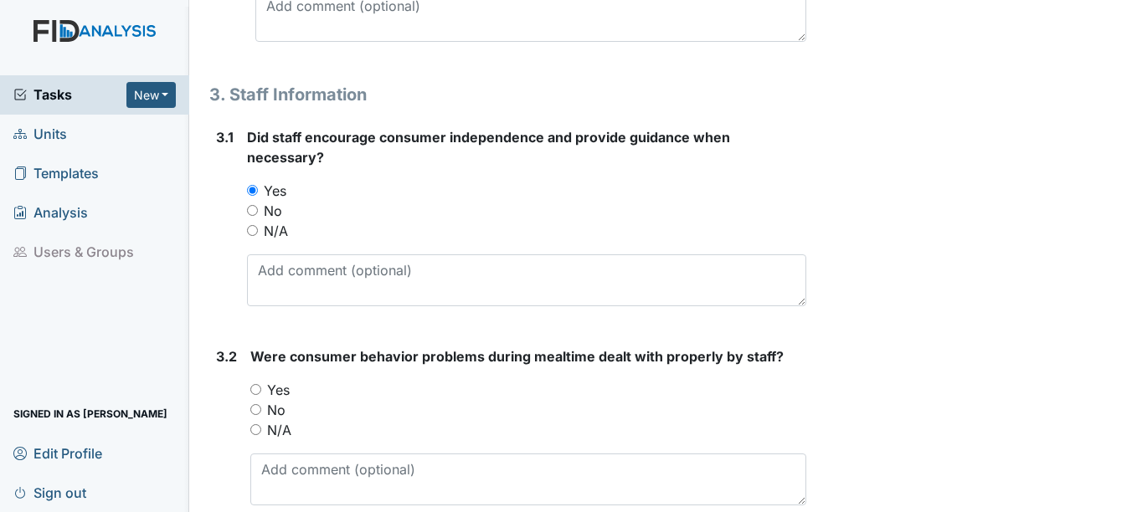
radio input "true"
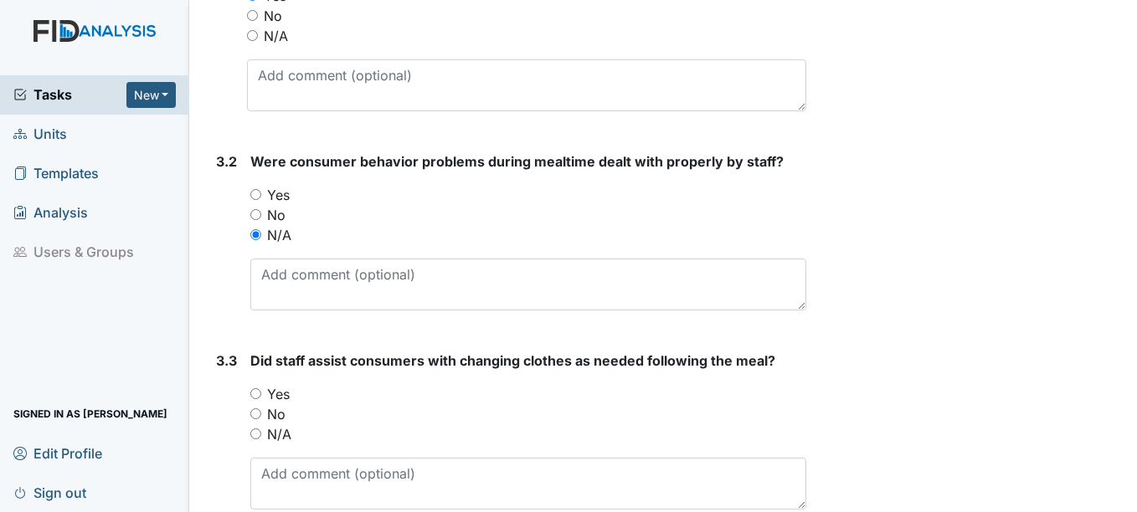
scroll to position [5216, 0]
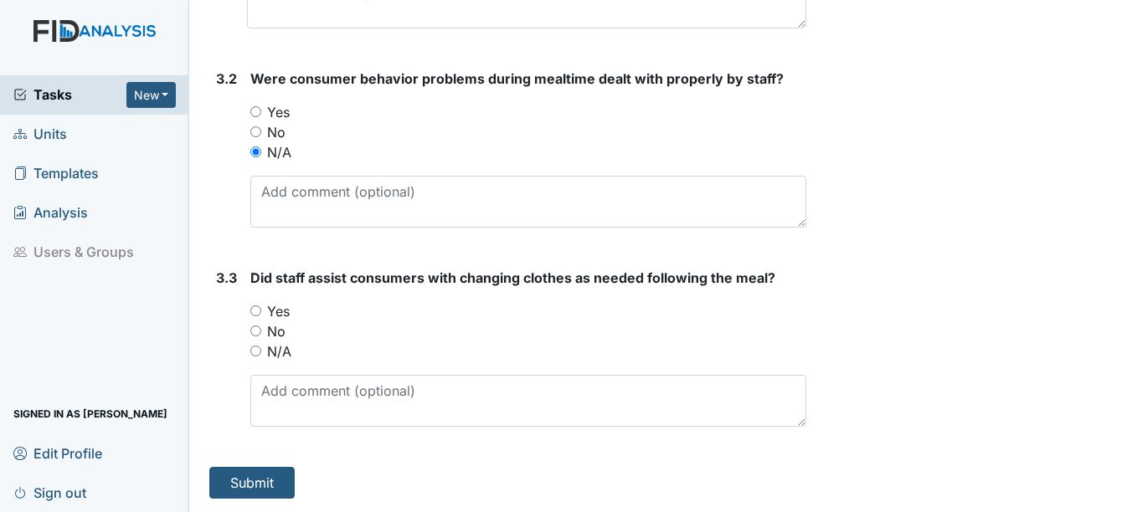
click at [282, 316] on label "Yes" at bounding box center [278, 311] width 23 height 20
click at [261, 316] on input "Yes" at bounding box center [255, 311] width 11 height 11
radio input "true"
click at [275, 471] on button "Submit" at bounding box center [251, 483] width 85 height 32
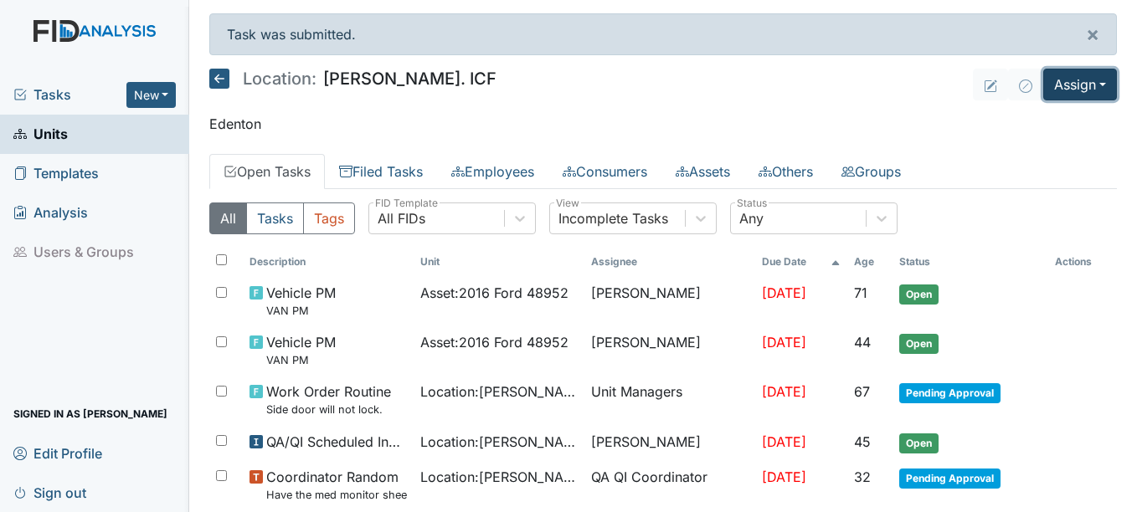
click at [1088, 89] on button "Assign" at bounding box center [1080, 85] width 74 height 32
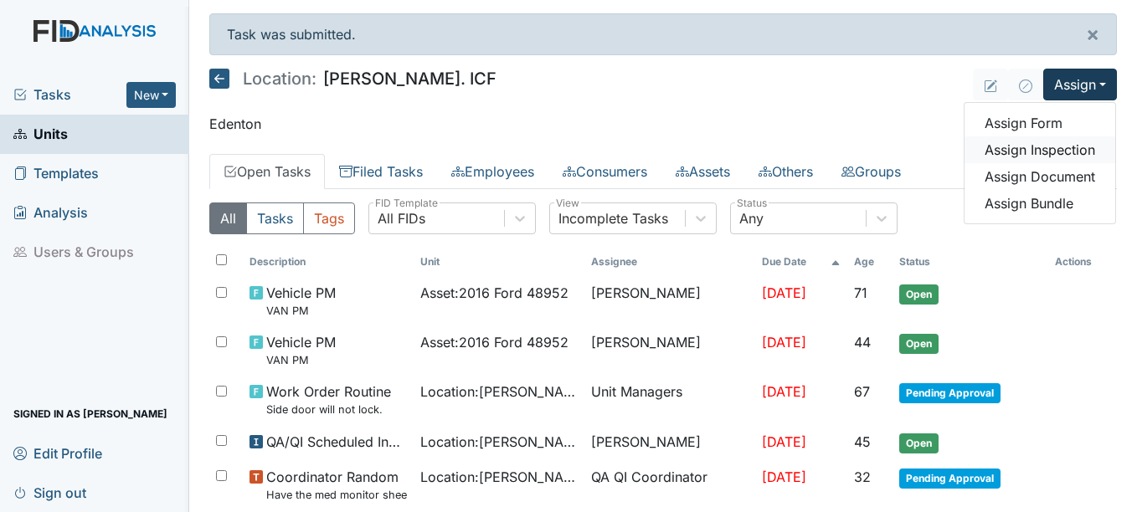
click at [1026, 146] on link "Assign Inspection" at bounding box center [1039, 149] width 151 height 27
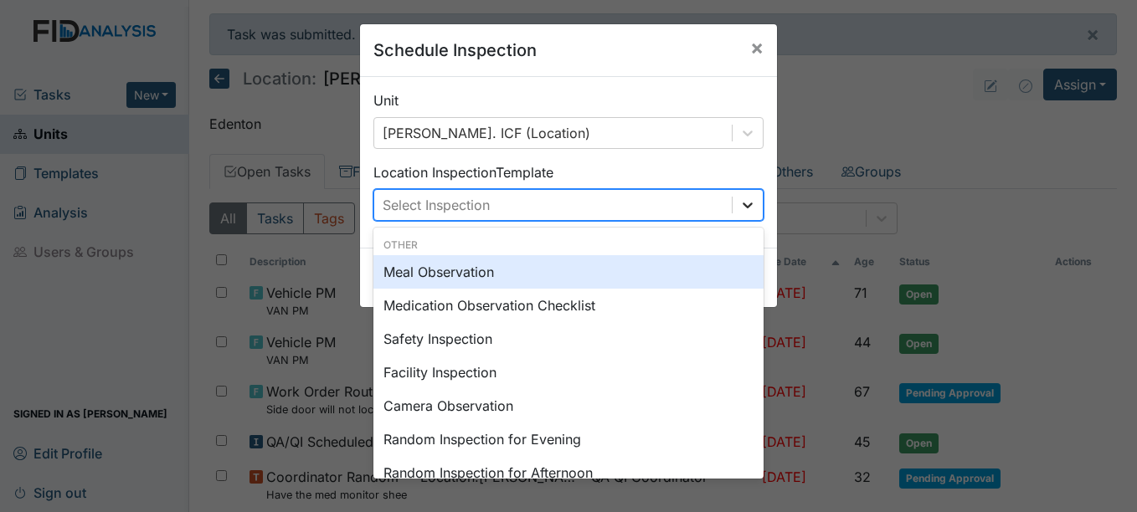
click at [745, 209] on icon at bounding box center [747, 205] width 17 height 17
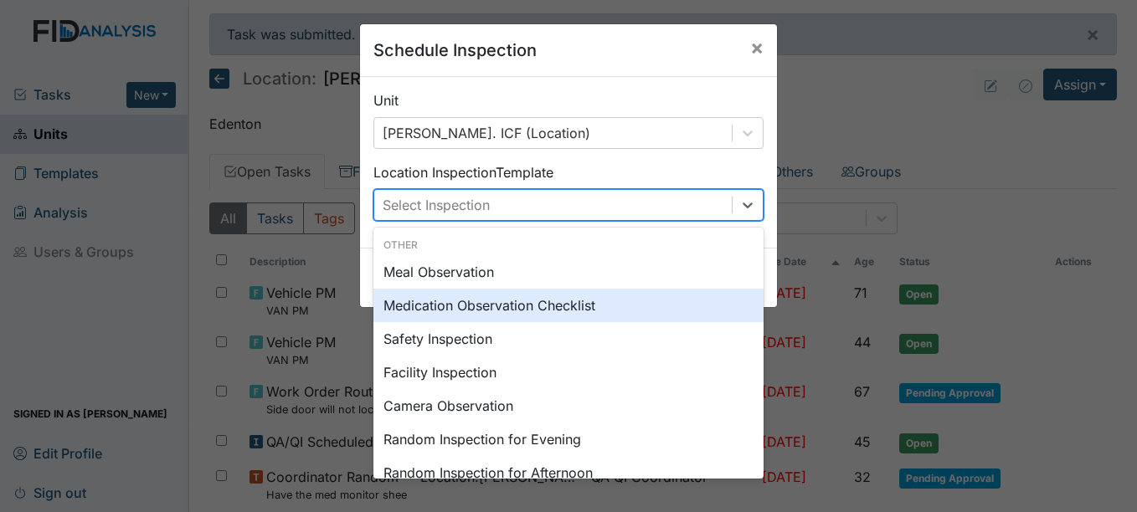
click at [536, 302] on div "Medication Observation Checklist" at bounding box center [568, 305] width 390 height 33
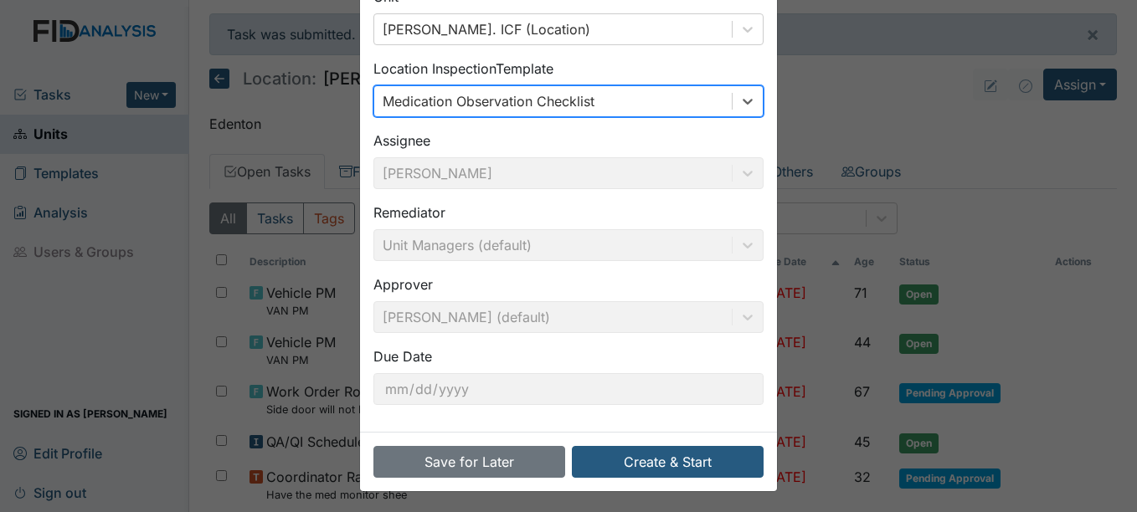
scroll to position [107, 0]
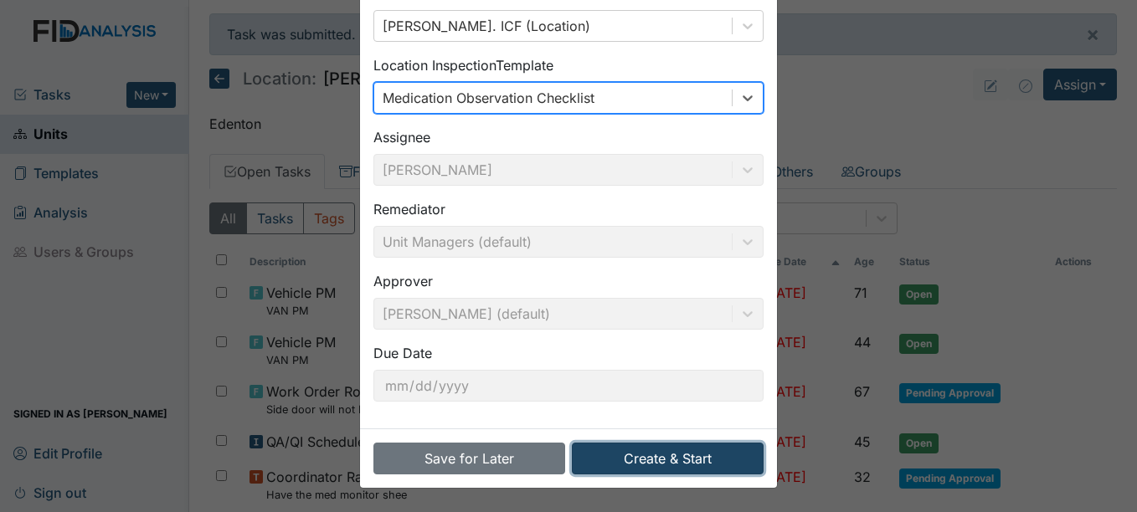
click at [662, 460] on button "Create & Start" at bounding box center [668, 459] width 192 height 32
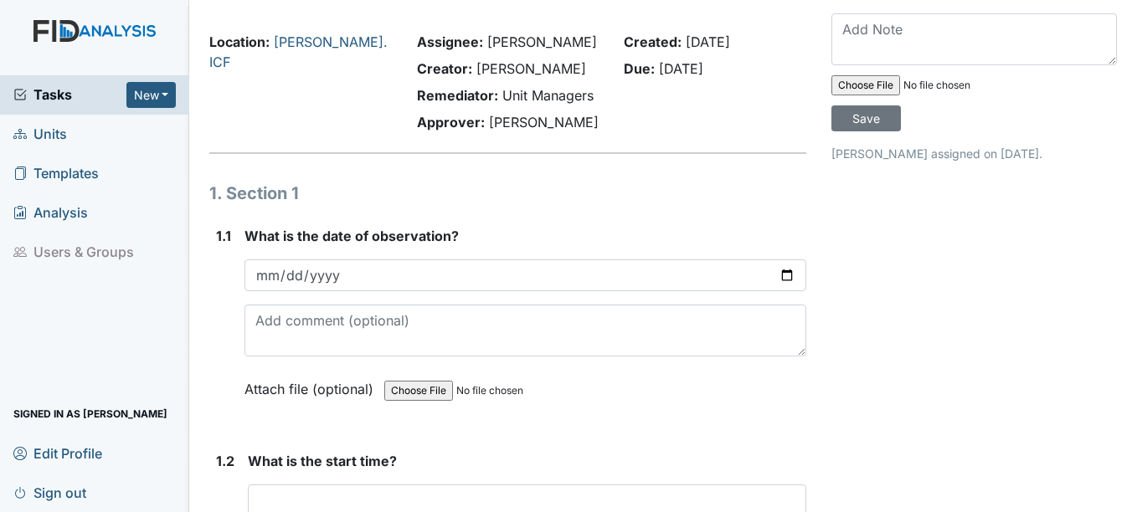
scroll to position [84, 0]
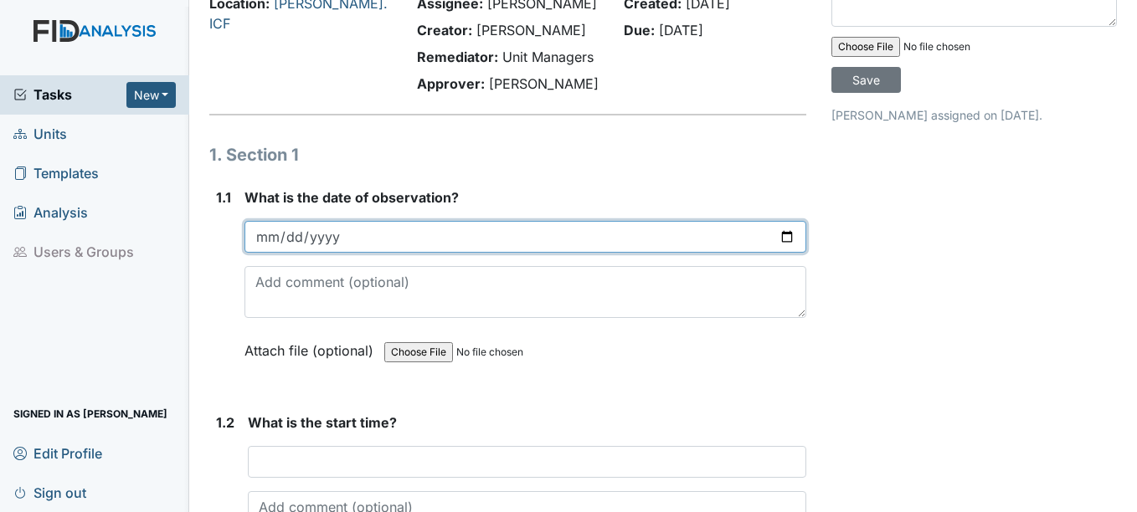
click at [260, 239] on input "date" at bounding box center [524, 237] width 561 height 32
type input "2025-10-02"
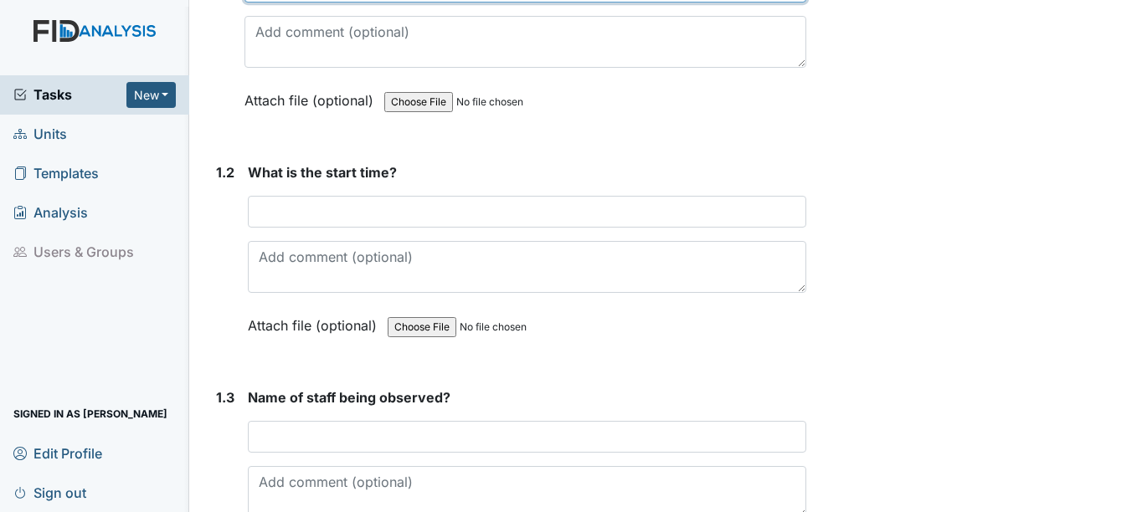
scroll to position [335, 0]
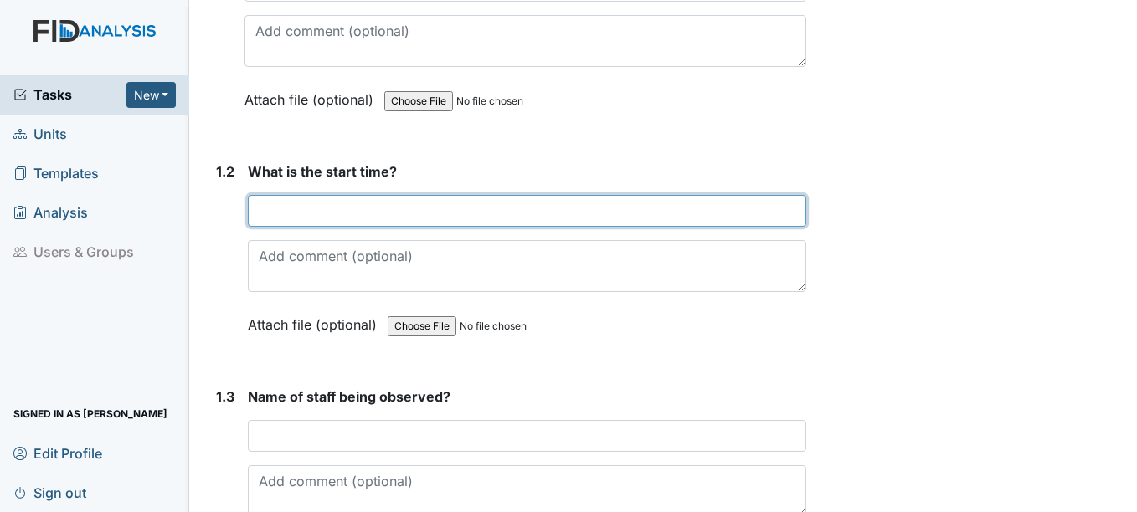
click at [311, 205] on input "text" at bounding box center [526, 211] width 557 height 32
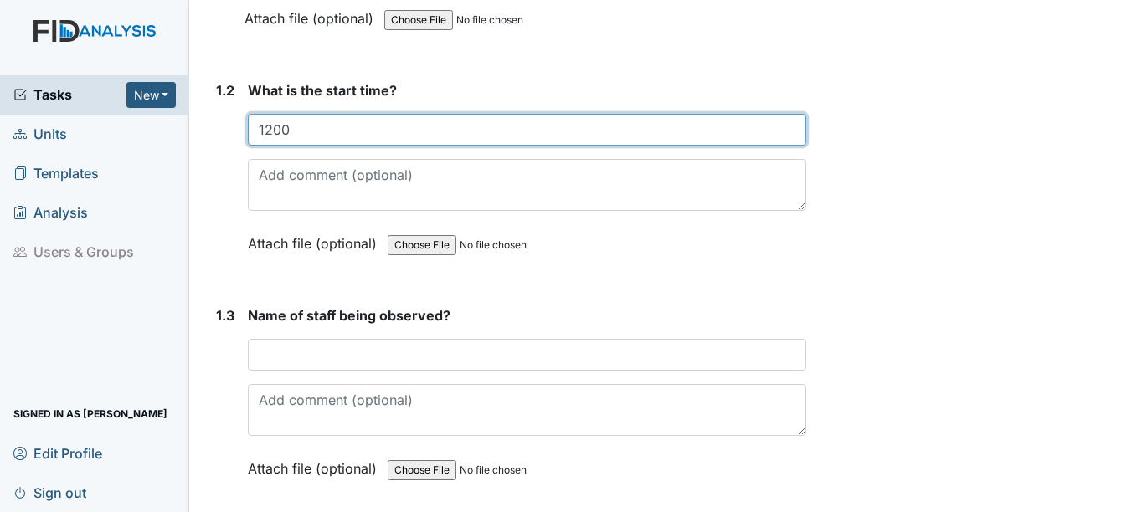
scroll to position [419, 0]
type input "1200"
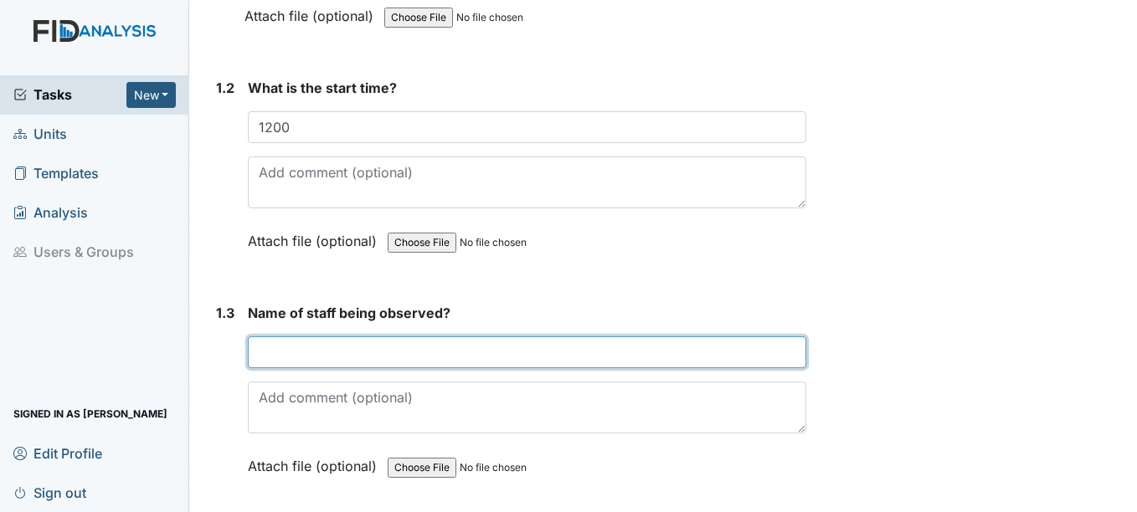
click at [326, 362] on input "text" at bounding box center [526, 352] width 557 height 32
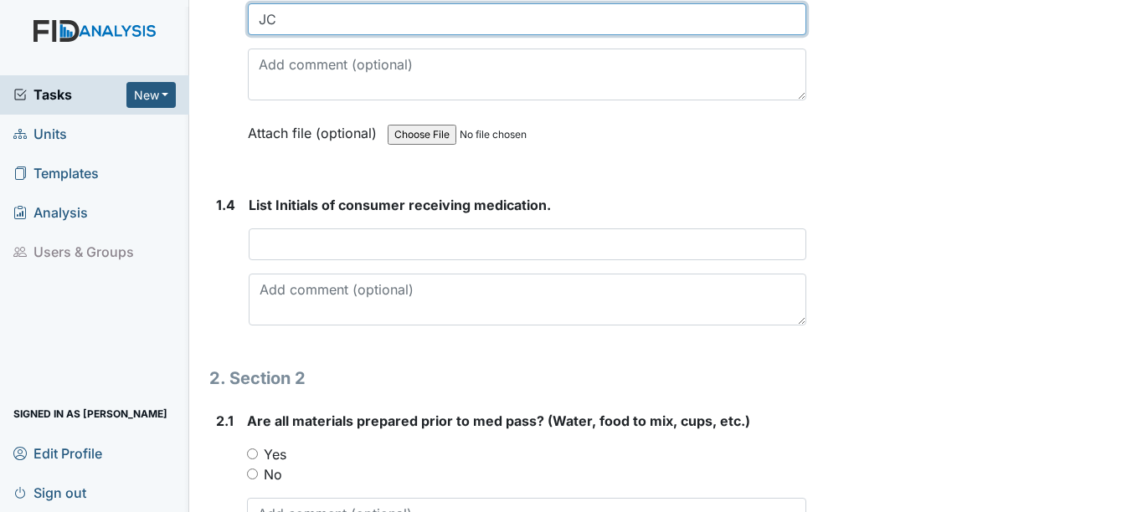
scroll to position [753, 0]
type input "JC"
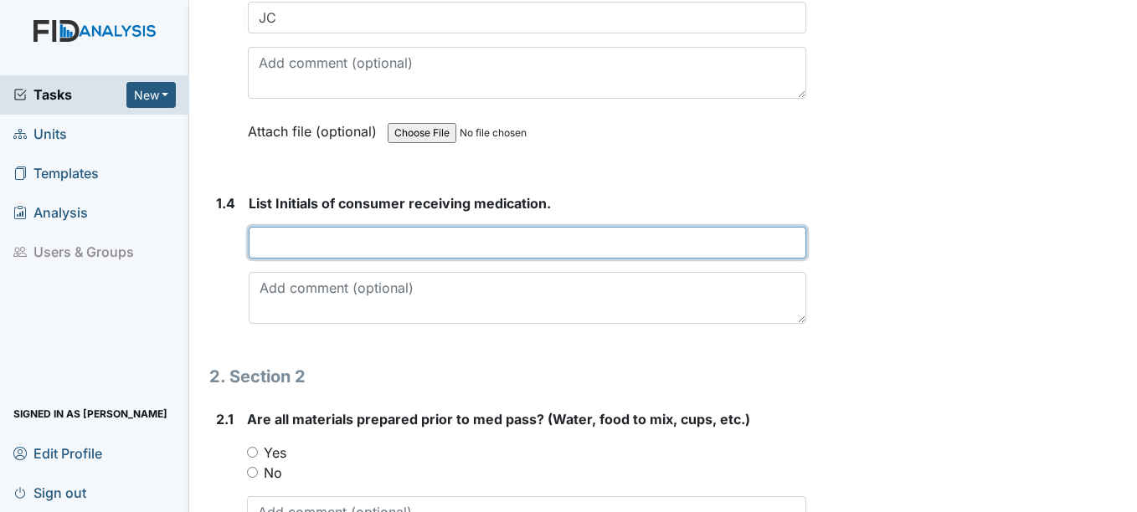
click at [311, 241] on input "text" at bounding box center [527, 243] width 557 height 32
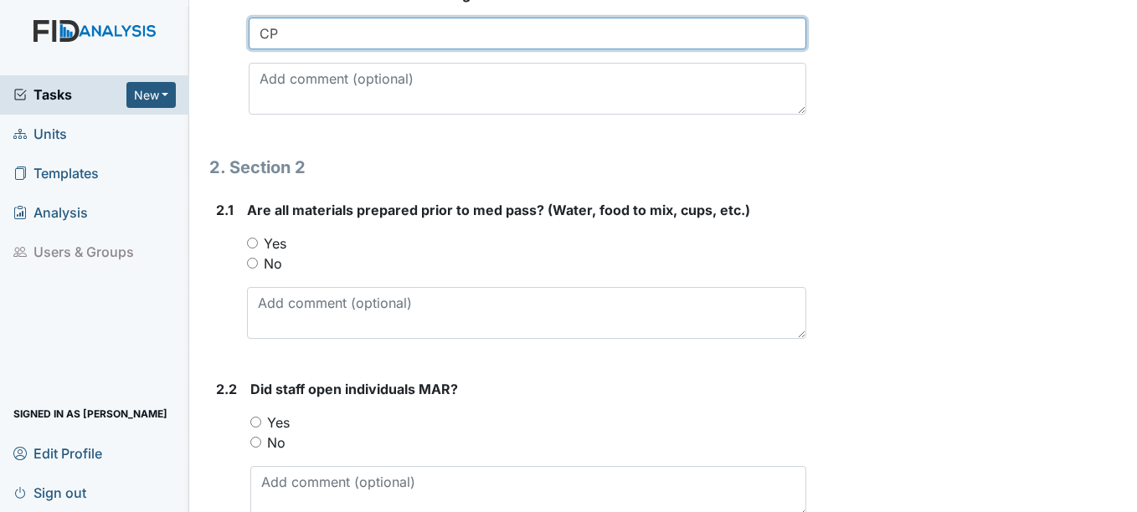
scroll to position [1004, 0]
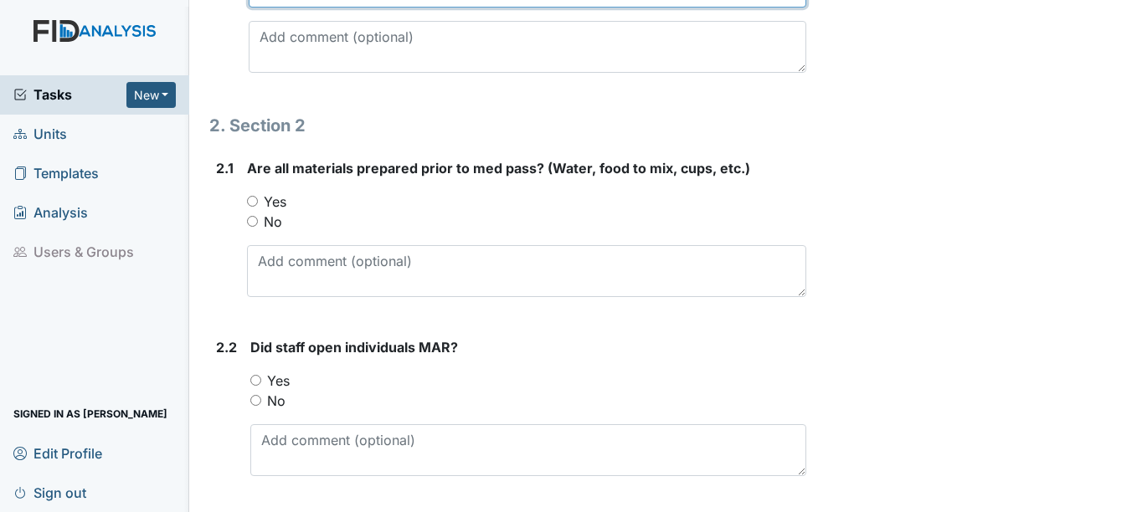
type input "CP"
click at [278, 202] on label "Yes" at bounding box center [275, 202] width 23 height 20
click at [258, 202] on input "Yes" at bounding box center [252, 201] width 11 height 11
radio input "true"
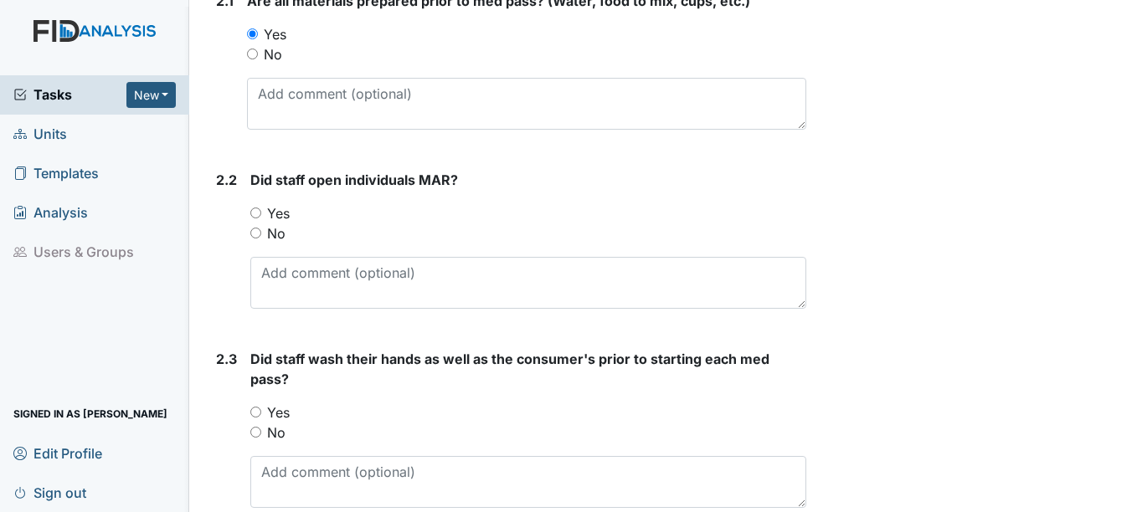
click at [281, 208] on label "Yes" at bounding box center [278, 213] width 23 height 20
click at [261, 208] on input "Yes" at bounding box center [255, 213] width 11 height 11
radio input "true"
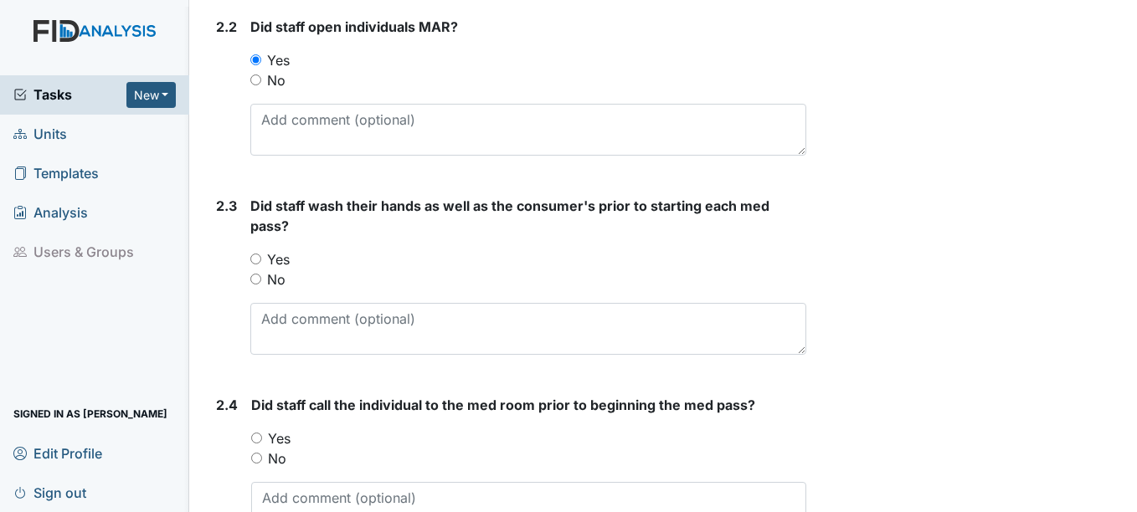
scroll to position [1339, 0]
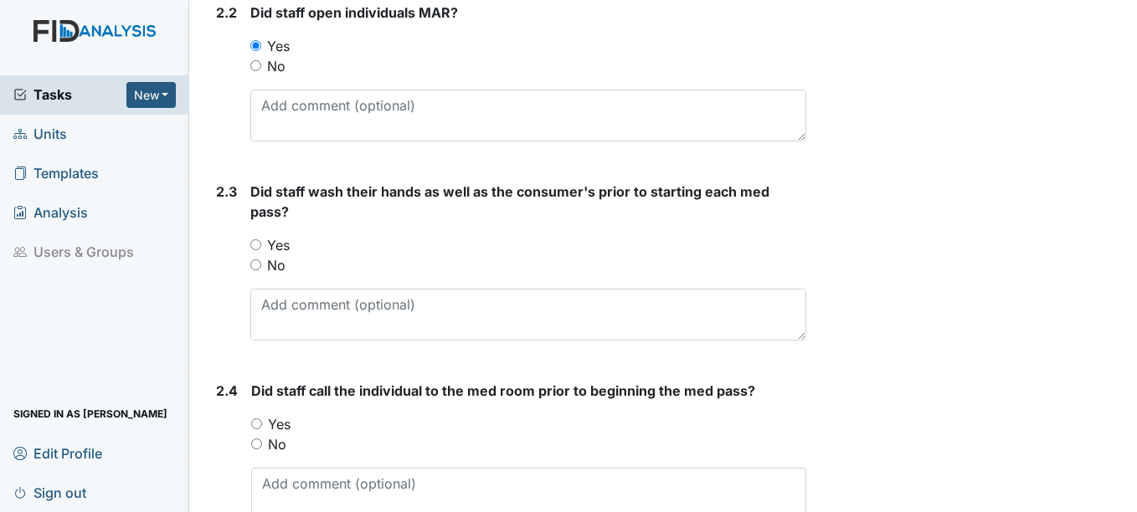
click at [284, 241] on label "Yes" at bounding box center [278, 245] width 23 height 20
click at [261, 241] on input "Yes" at bounding box center [255, 244] width 11 height 11
radio input "true"
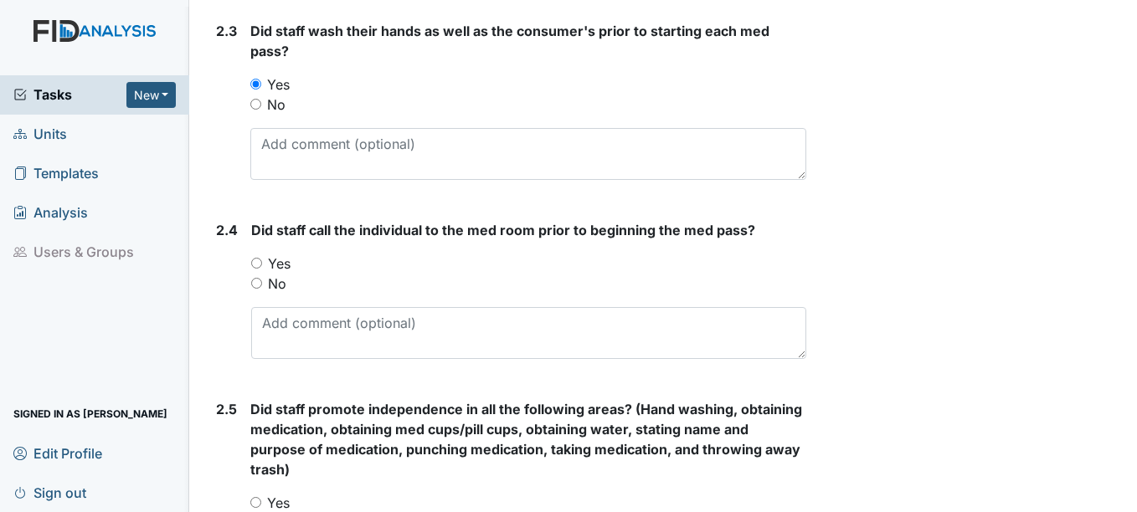
scroll to position [1507, 0]
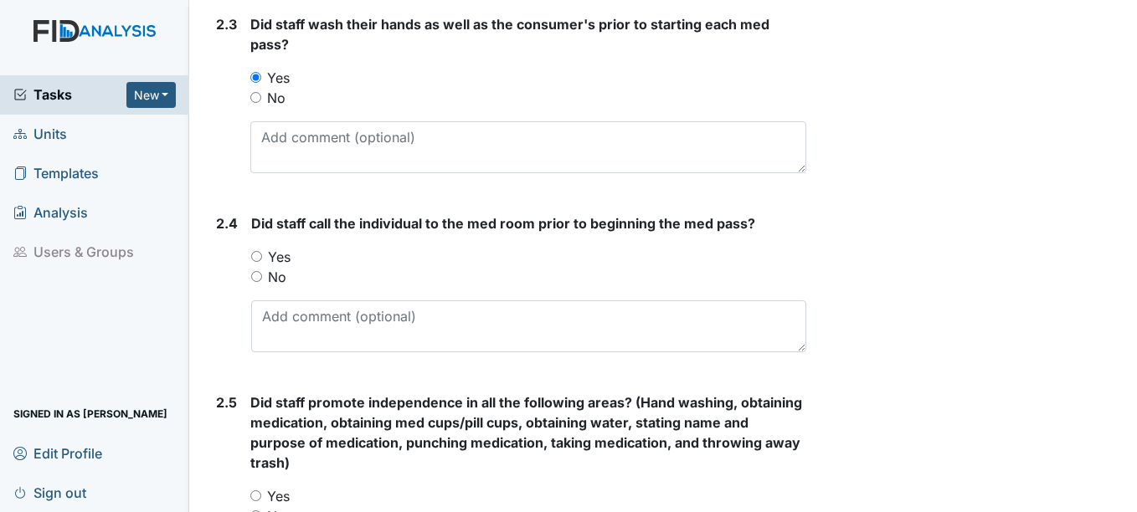
click at [284, 257] on label "Yes" at bounding box center [279, 257] width 23 height 20
click at [262, 257] on input "Yes" at bounding box center [256, 256] width 11 height 11
radio input "true"
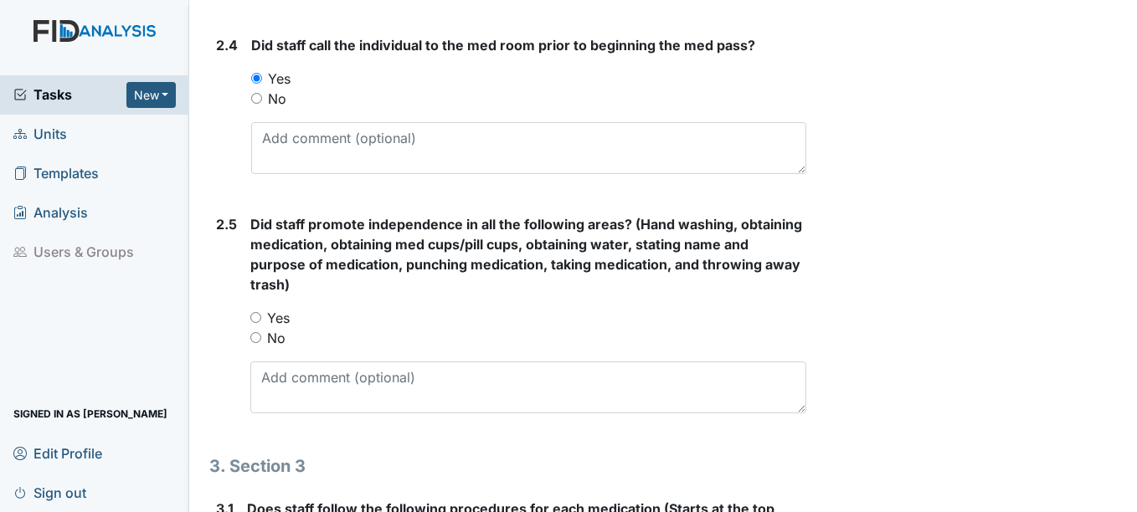
scroll to position [1758, 0]
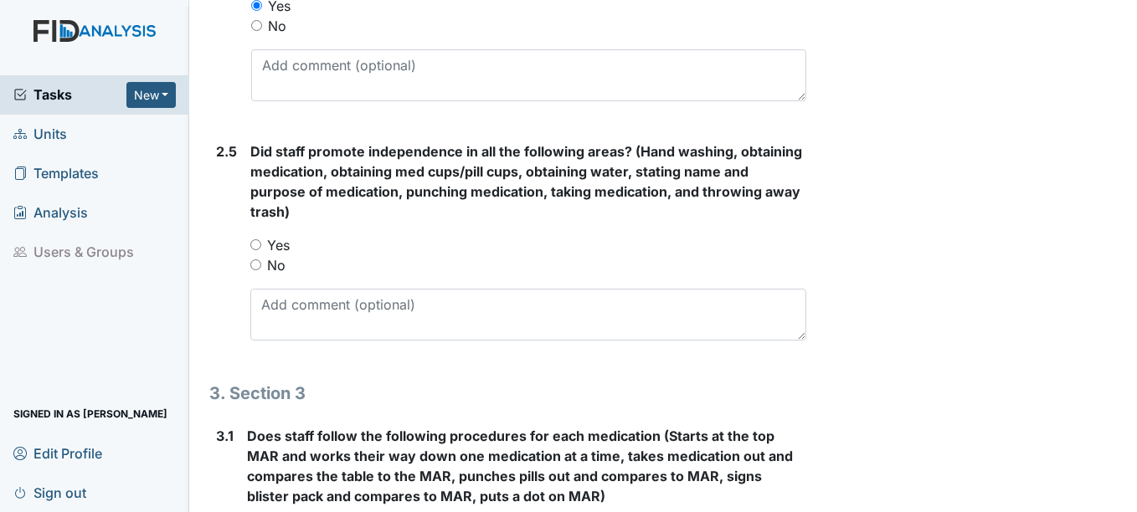
click at [285, 250] on label "Yes" at bounding box center [278, 245] width 23 height 20
click at [261, 250] on input "Yes" at bounding box center [255, 244] width 11 height 11
radio input "true"
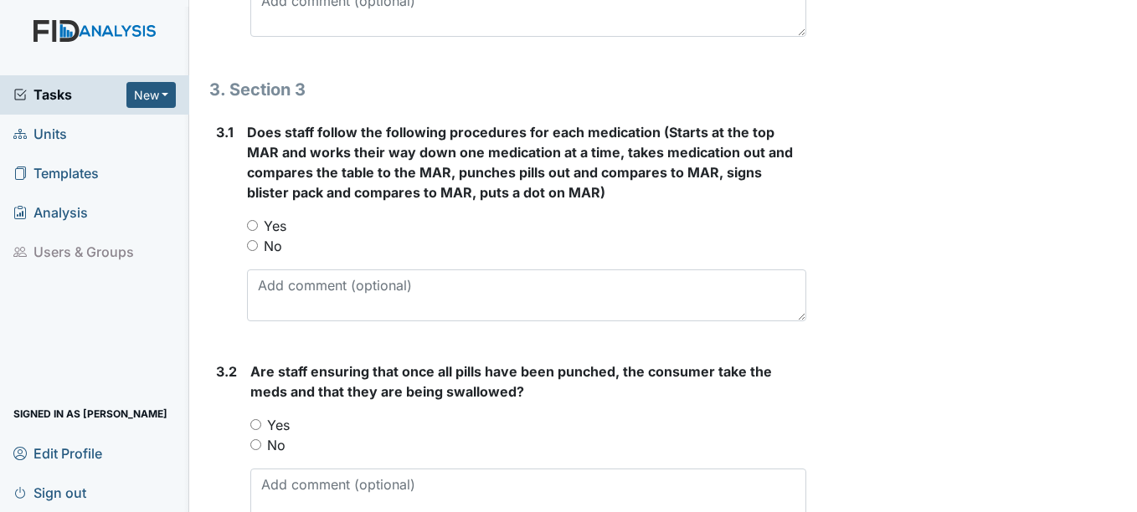
scroll to position [2093, 0]
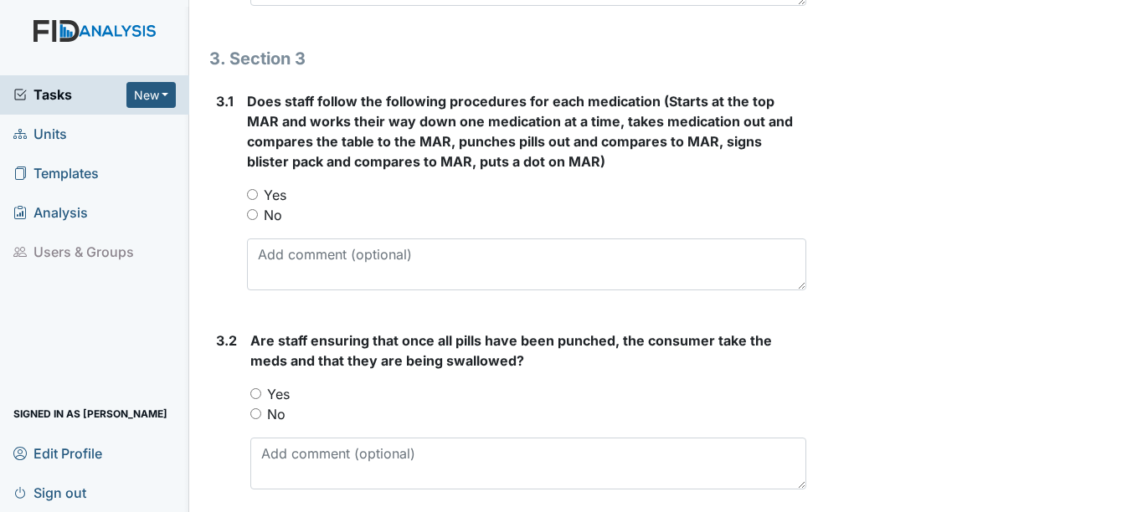
click at [271, 197] on label "Yes" at bounding box center [275, 195] width 23 height 20
click at [258, 197] on input "Yes" at bounding box center [252, 194] width 11 height 11
radio input "true"
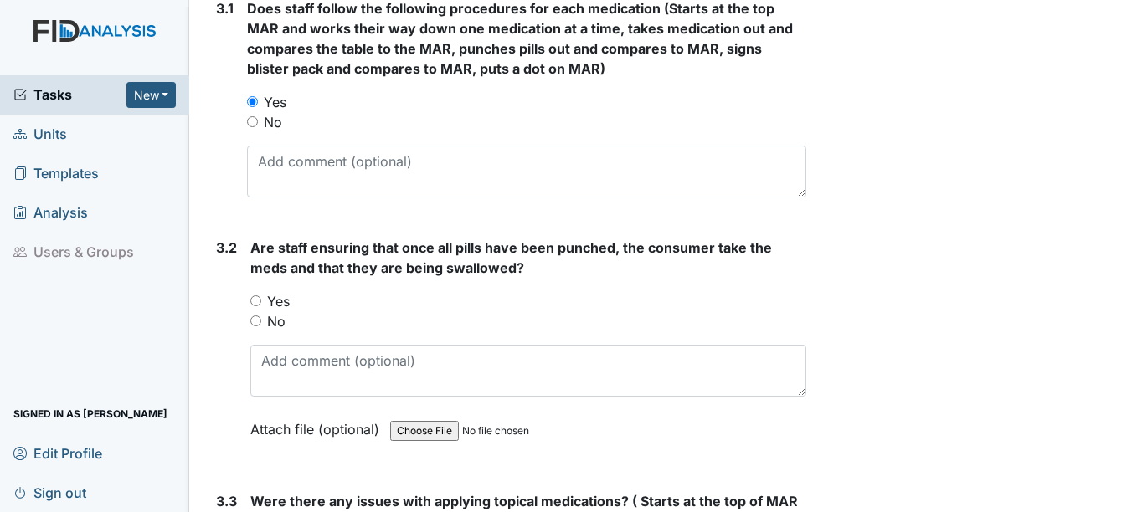
scroll to position [2260, 0]
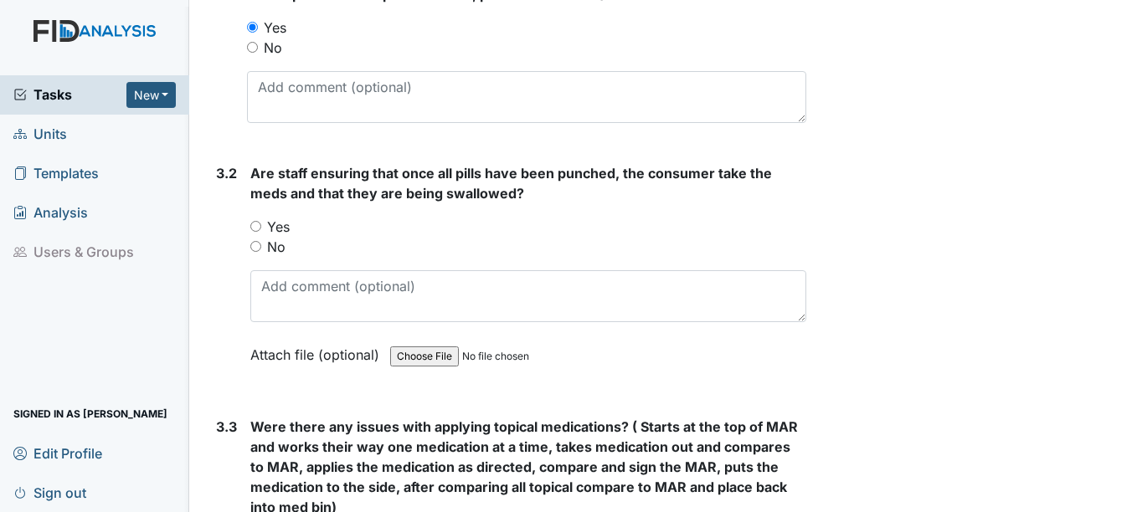
click at [279, 225] on label "Yes" at bounding box center [278, 227] width 23 height 20
click at [261, 225] on input "Yes" at bounding box center [255, 226] width 11 height 11
radio input "true"
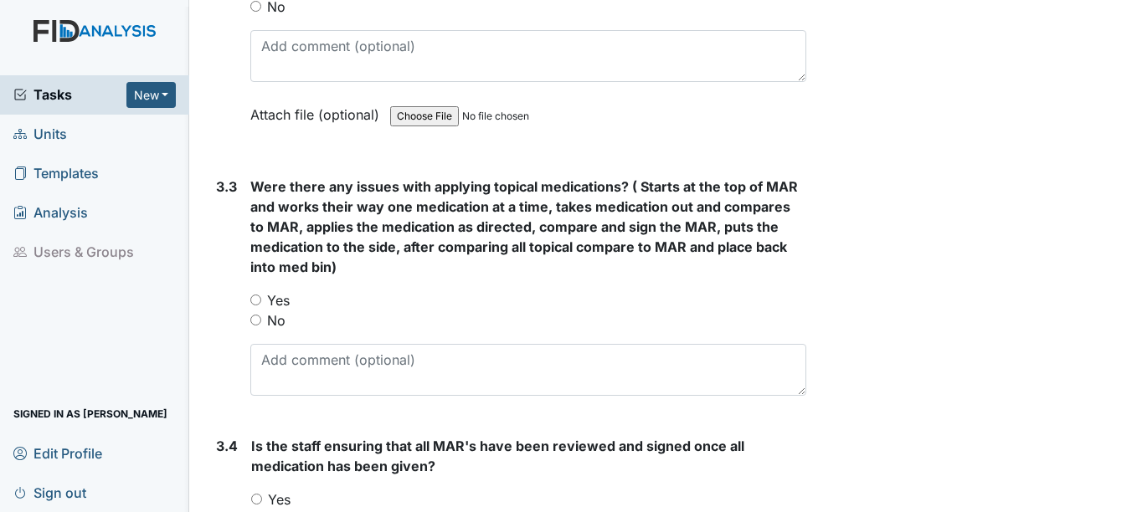
scroll to position [2511, 0]
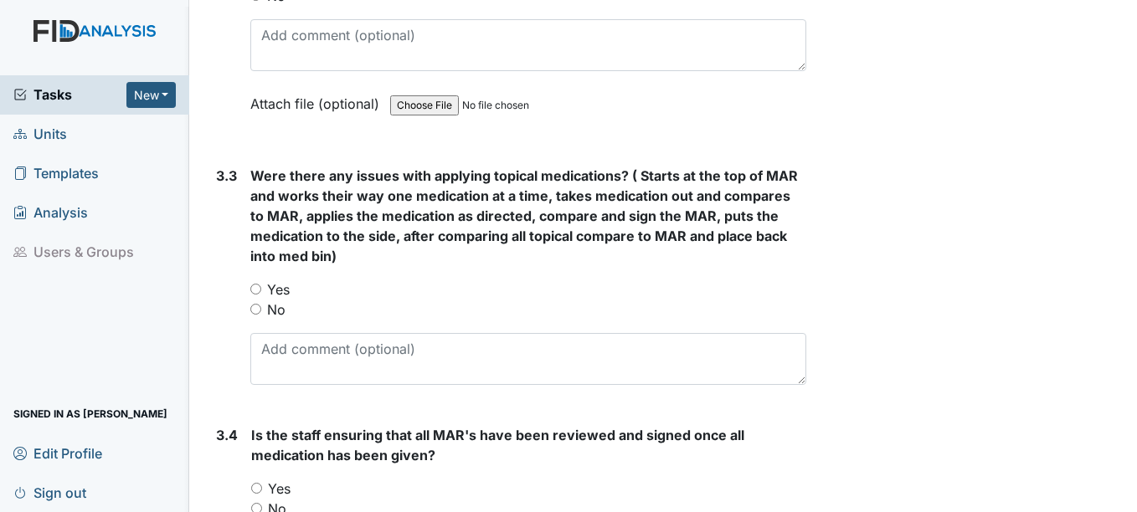
click at [275, 305] on label "No" at bounding box center [276, 310] width 18 height 20
click at [261, 305] on input "No" at bounding box center [255, 309] width 11 height 11
radio input "true"
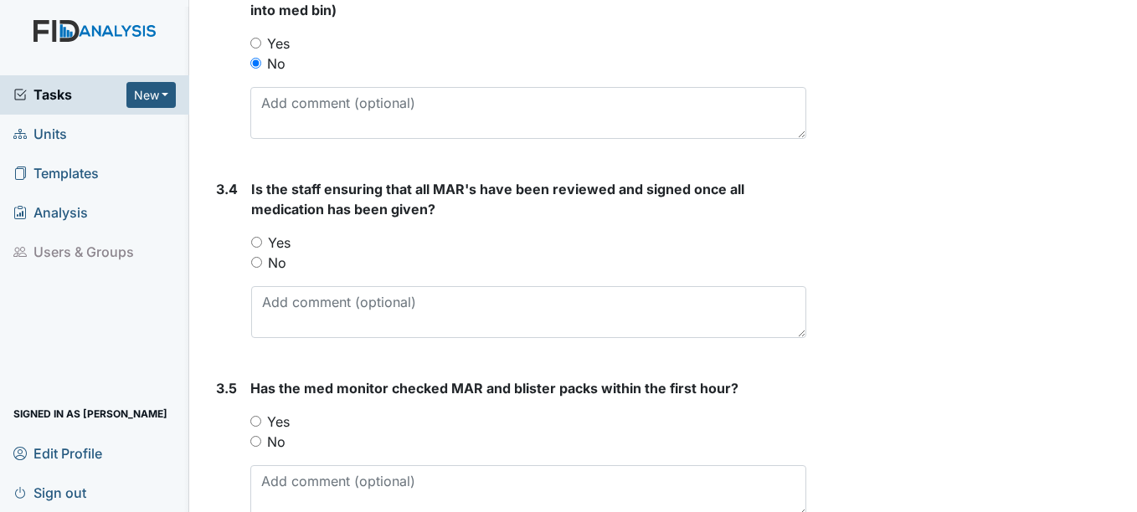
scroll to position [2762, 0]
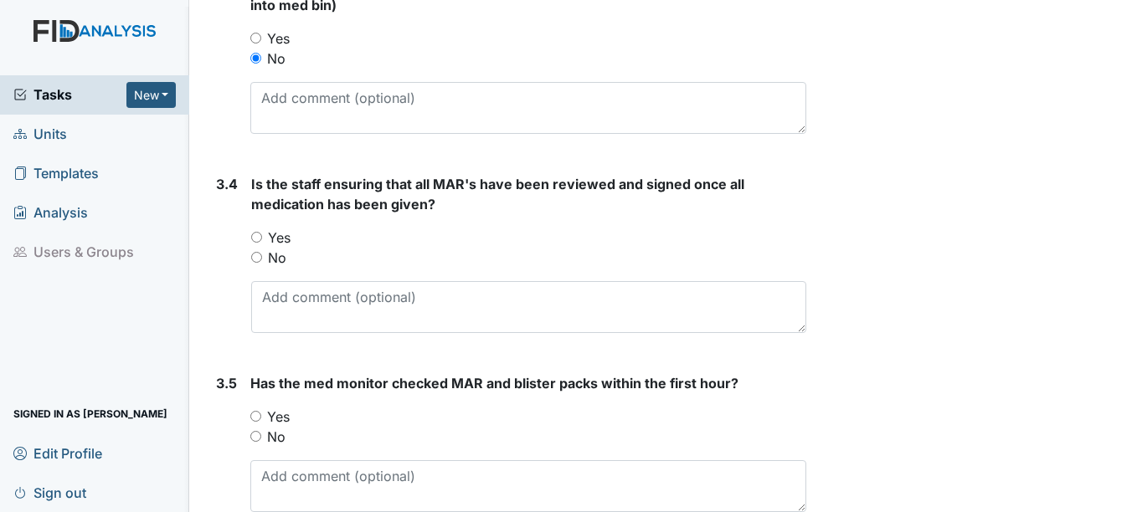
click at [277, 234] on label "Yes" at bounding box center [279, 238] width 23 height 20
click at [262, 234] on input "Yes" at bounding box center [256, 237] width 11 height 11
radio input "true"
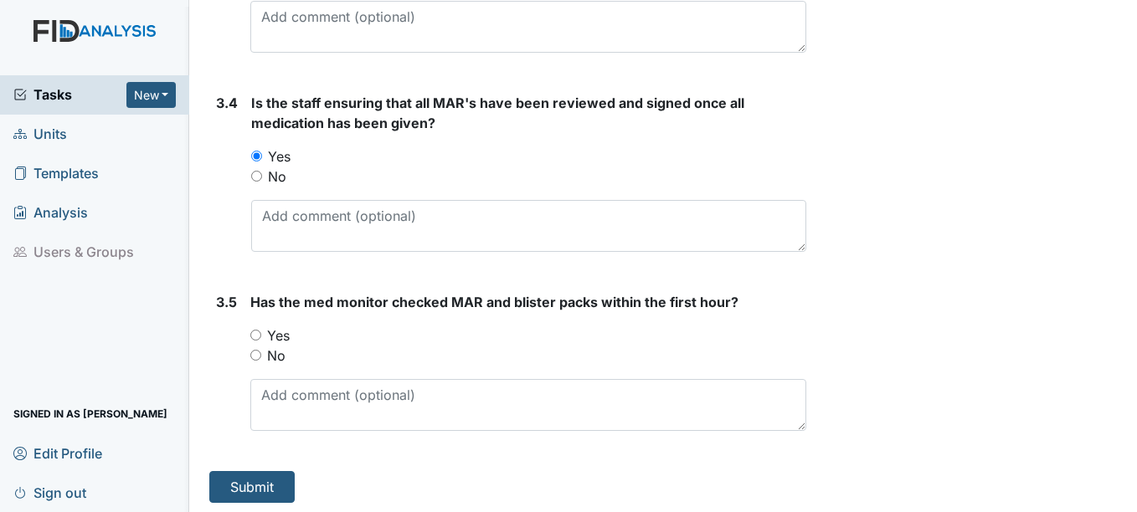
scroll to position [2848, 0]
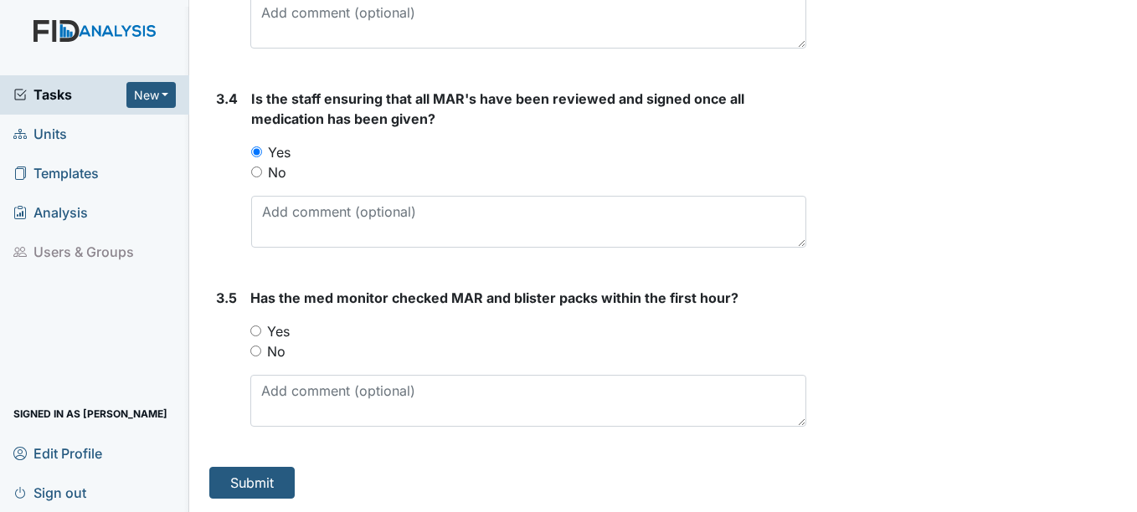
drag, startPoint x: 275, startPoint y: 327, endPoint x: 284, endPoint y: 346, distance: 20.2
click at [276, 327] on label "Yes" at bounding box center [278, 331] width 23 height 20
click at [261, 327] on input "Yes" at bounding box center [255, 331] width 11 height 11
radio input "true"
click at [238, 482] on button "Submit" at bounding box center [251, 483] width 85 height 32
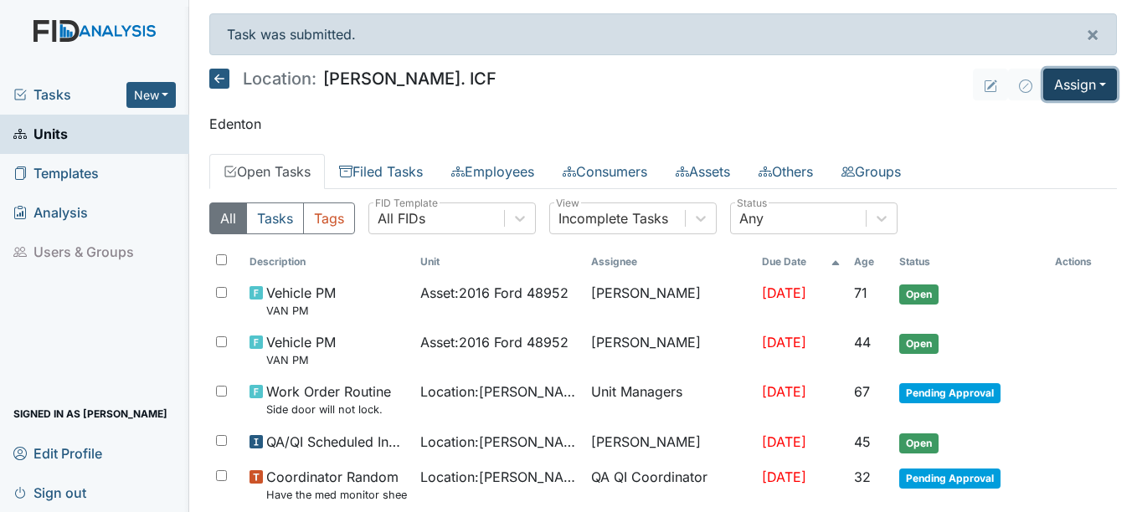
click at [1081, 80] on button "Assign" at bounding box center [1080, 85] width 74 height 32
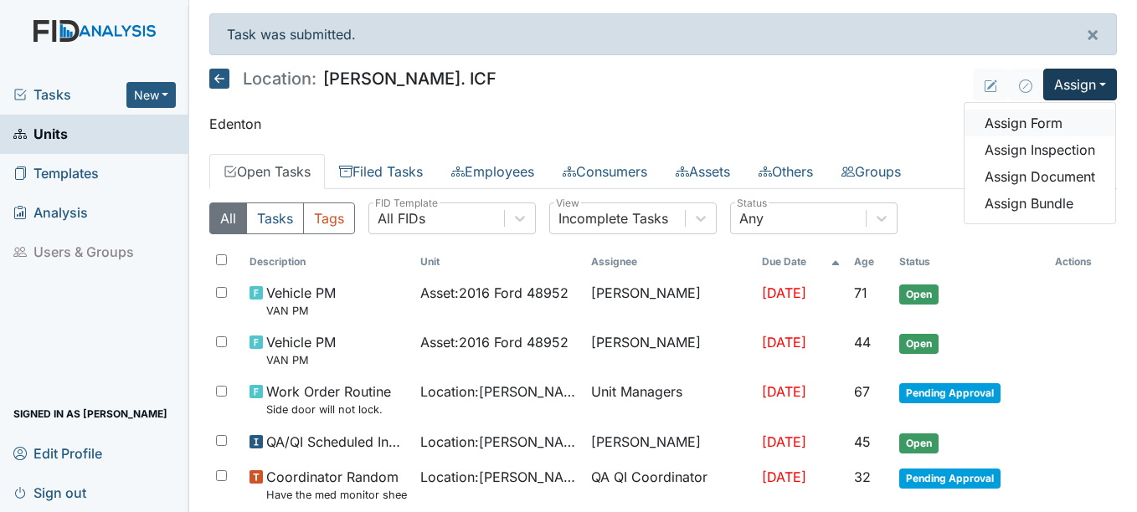
click at [999, 120] on link "Assign Form" at bounding box center [1039, 123] width 151 height 27
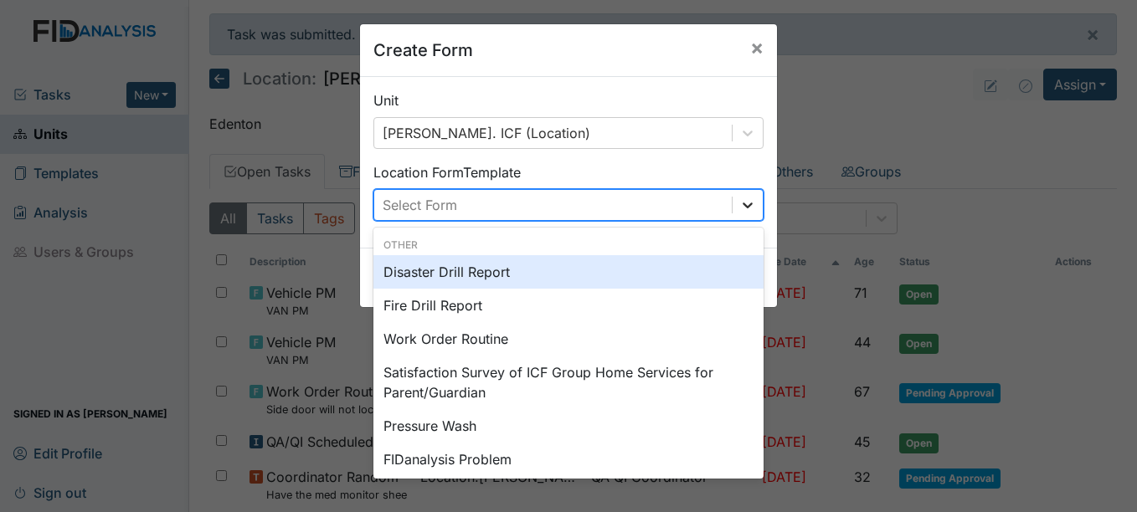
click at [739, 206] on icon at bounding box center [747, 205] width 17 height 17
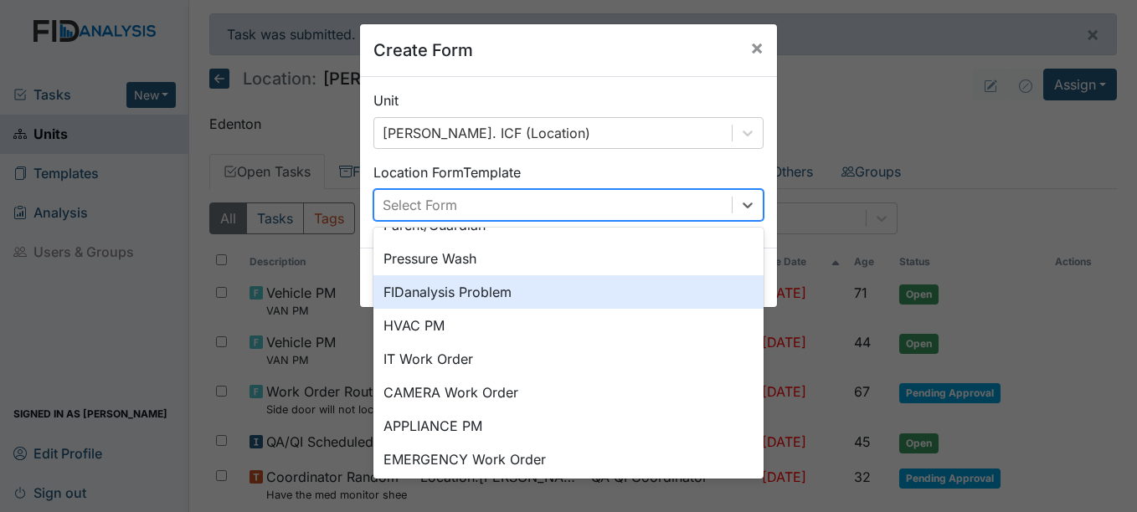
scroll to position [208, 0]
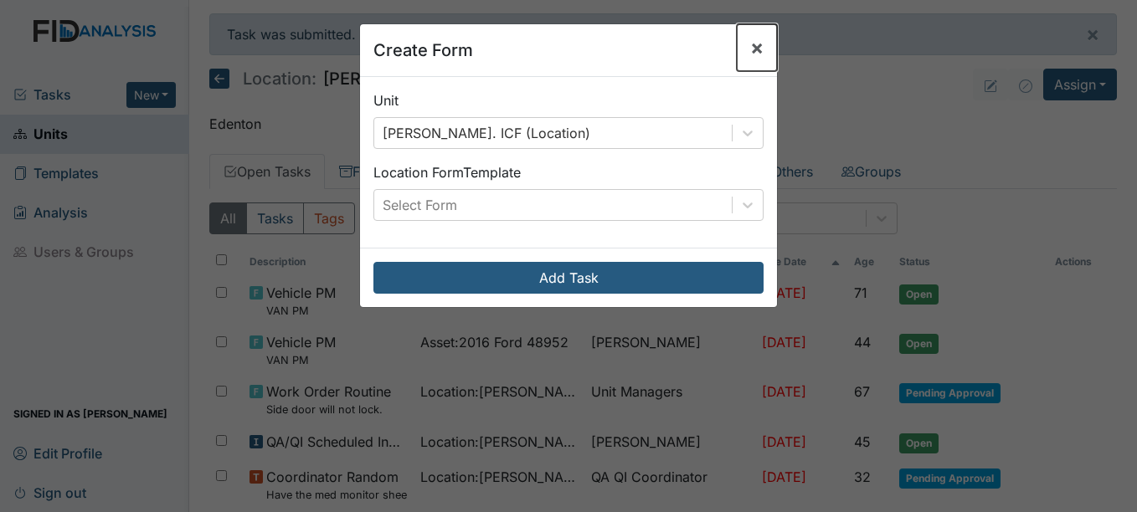
click at [751, 44] on span "×" at bounding box center [756, 47] width 13 height 24
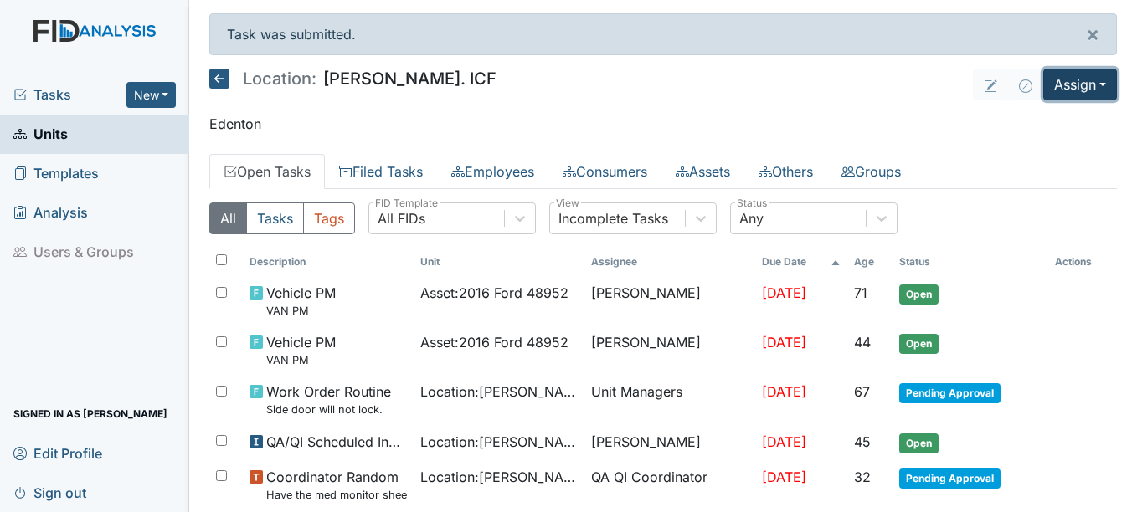
click at [1066, 90] on button "Assign" at bounding box center [1080, 85] width 74 height 32
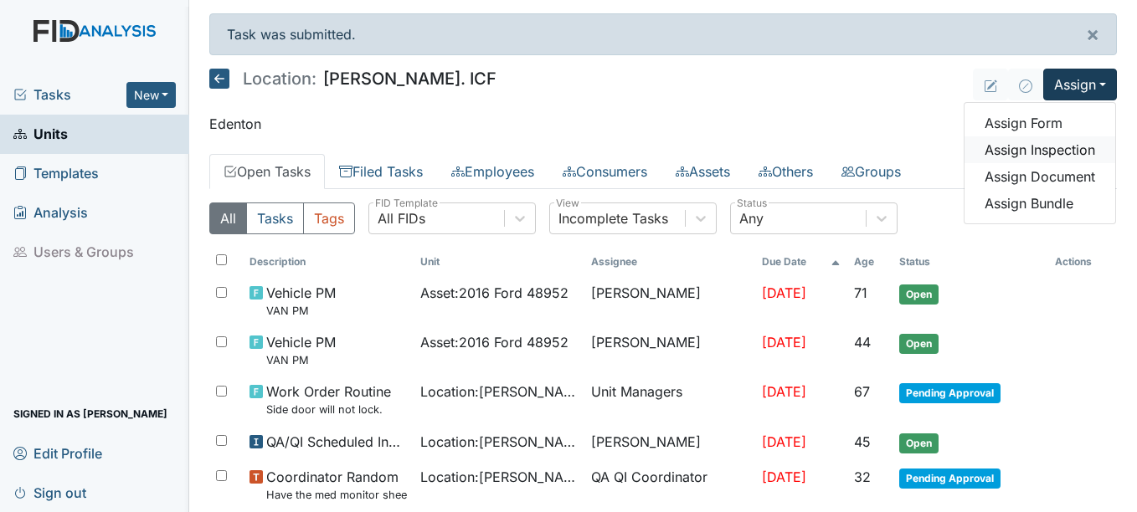
click at [1014, 144] on link "Assign Inspection" at bounding box center [1039, 149] width 151 height 27
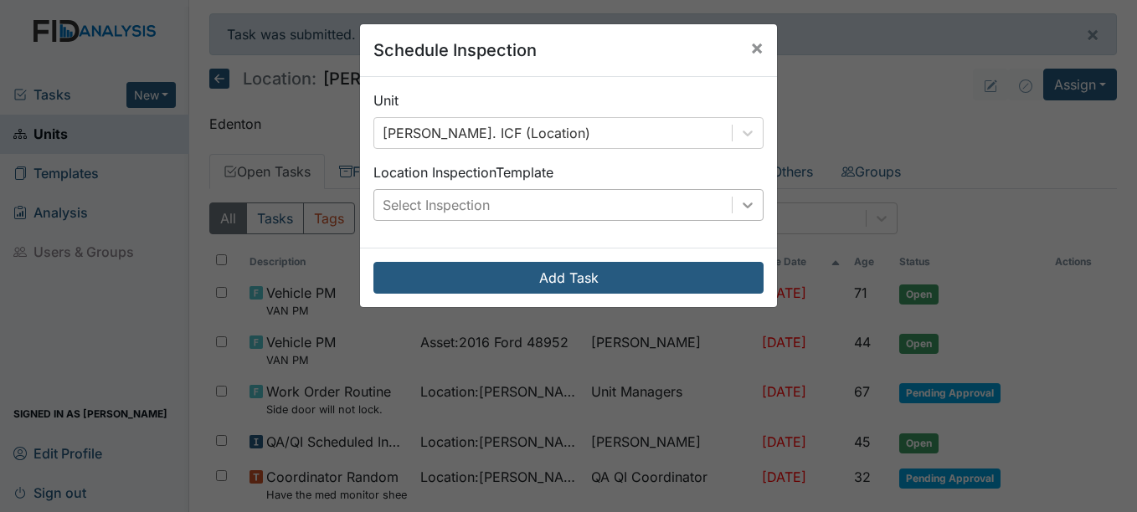
click at [742, 206] on icon at bounding box center [747, 206] width 10 height 6
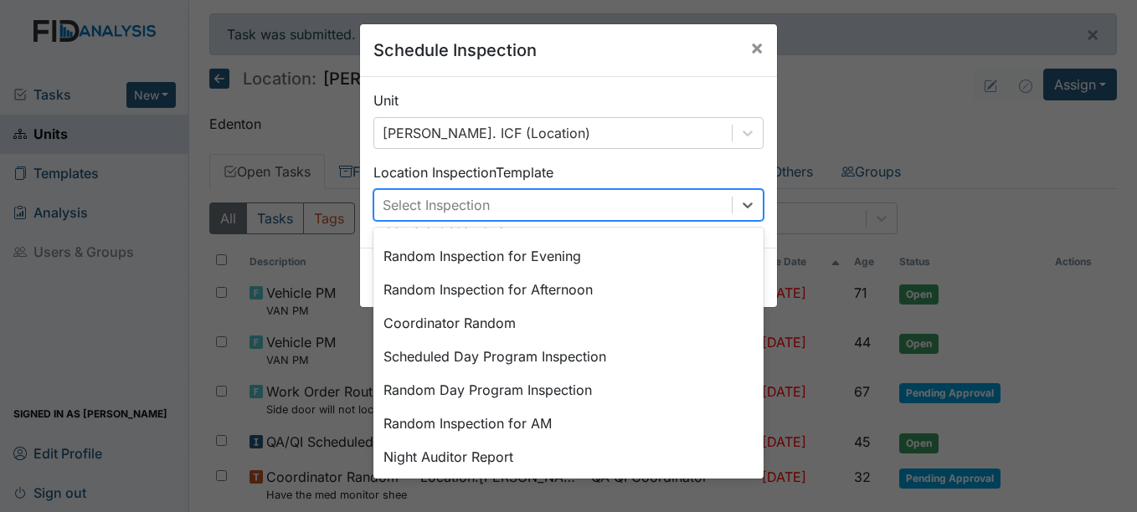
scroll to position [289, 0]
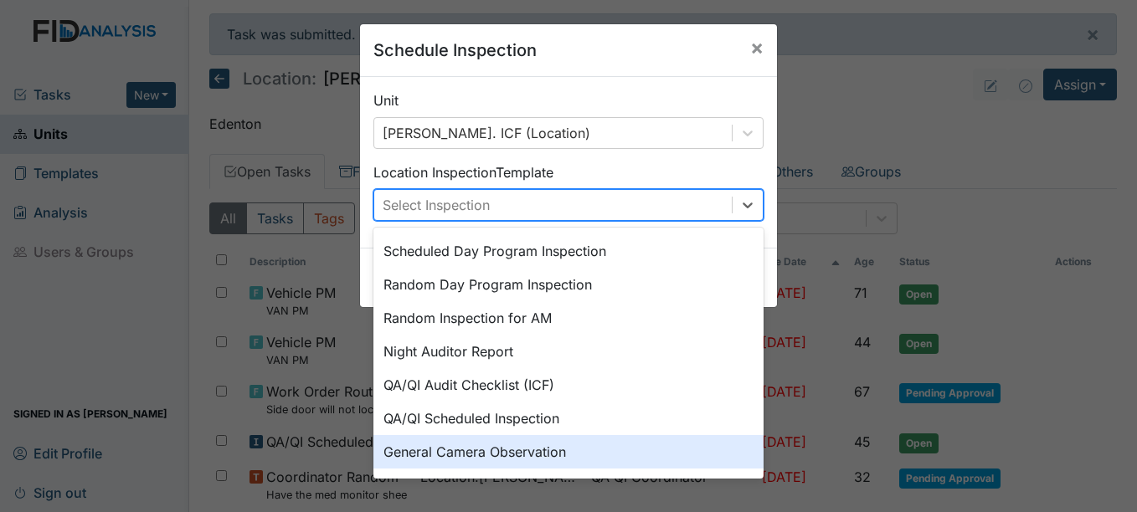
click at [551, 454] on div "General Camera Observation" at bounding box center [568, 451] width 390 height 33
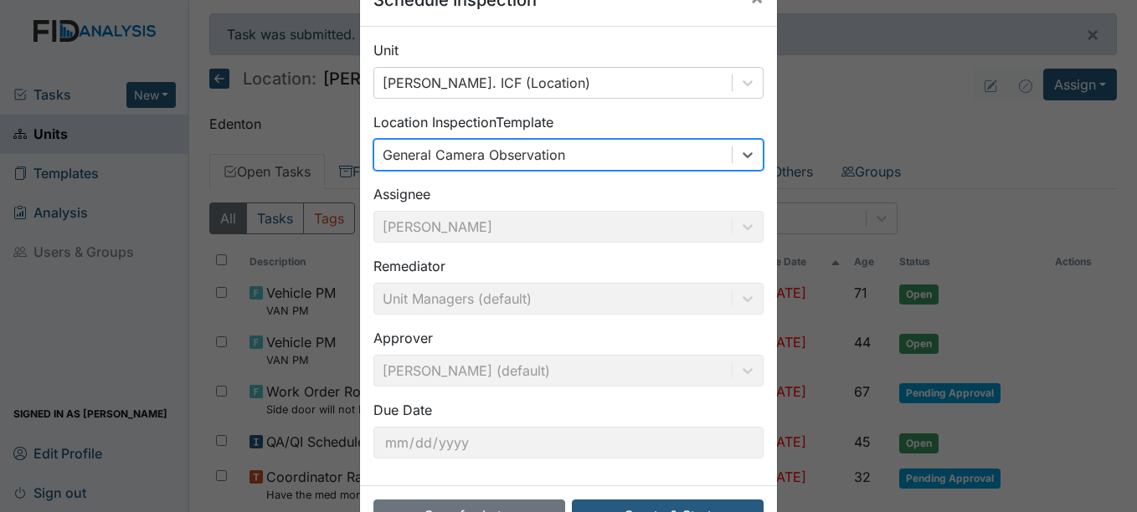
scroll to position [107, 0]
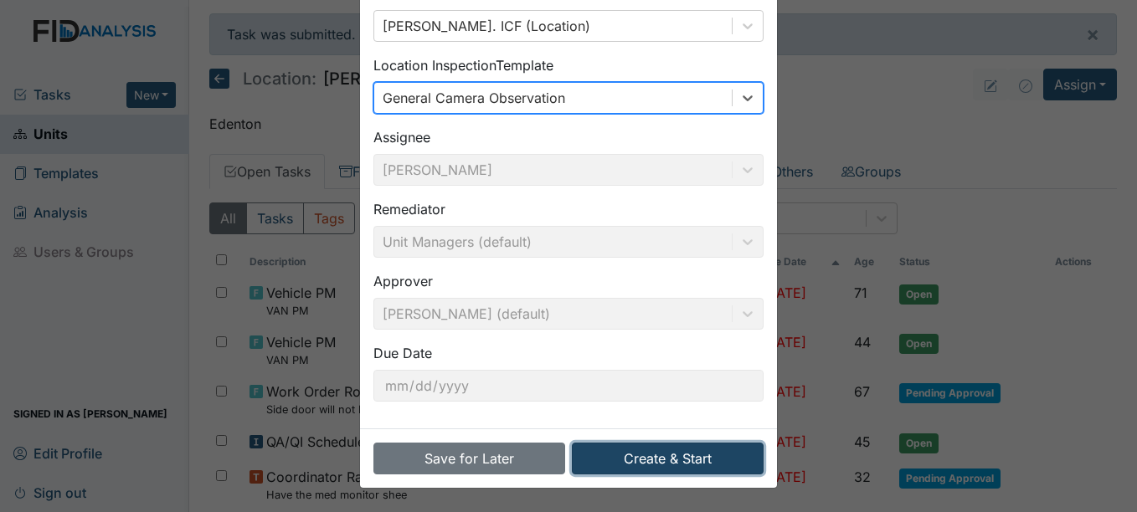
click at [650, 455] on button "Create & Start" at bounding box center [668, 459] width 192 height 32
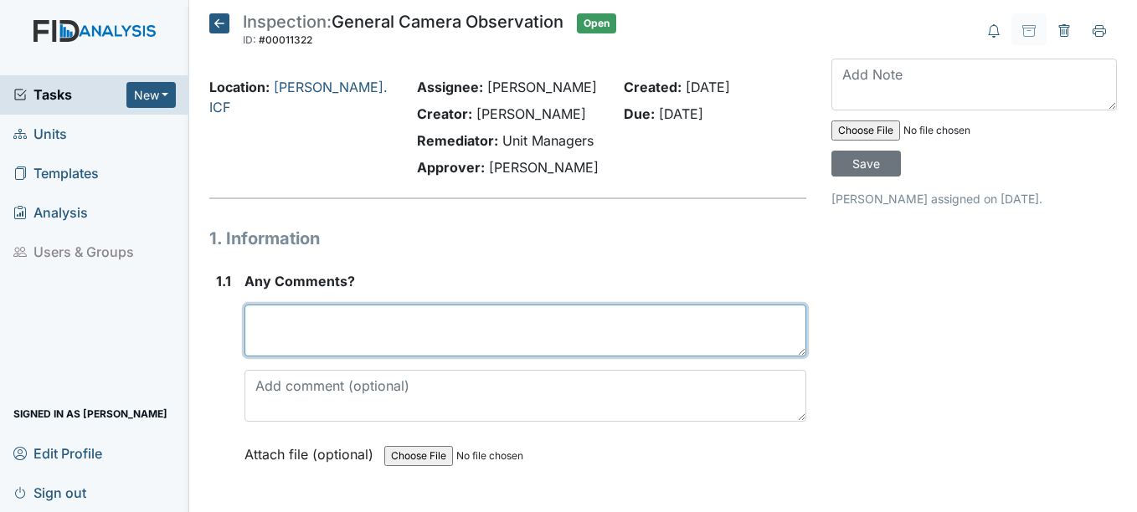
click at [361, 319] on textarea at bounding box center [524, 331] width 561 height 52
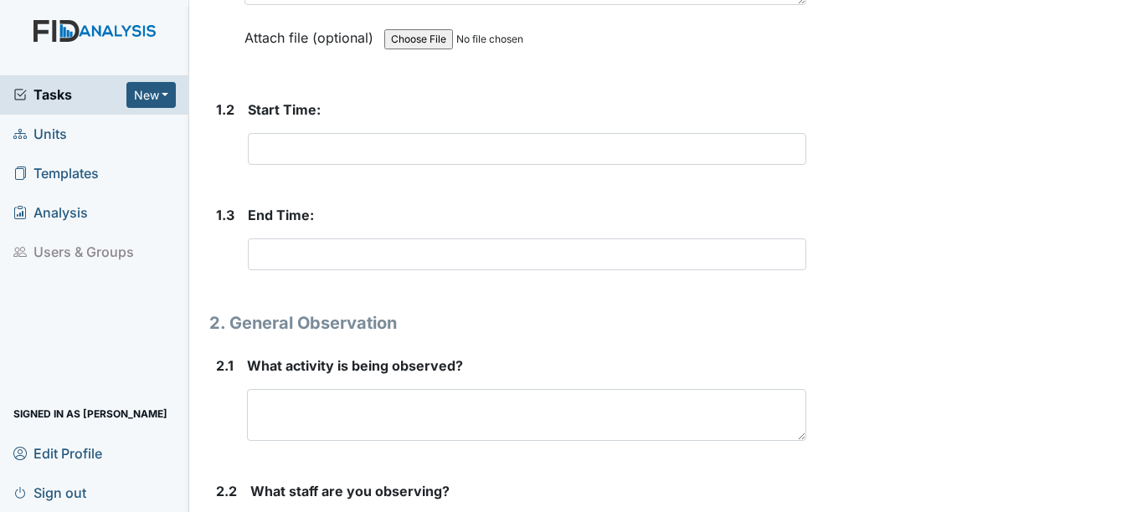
scroll to position [419, 0]
type textarea "no"
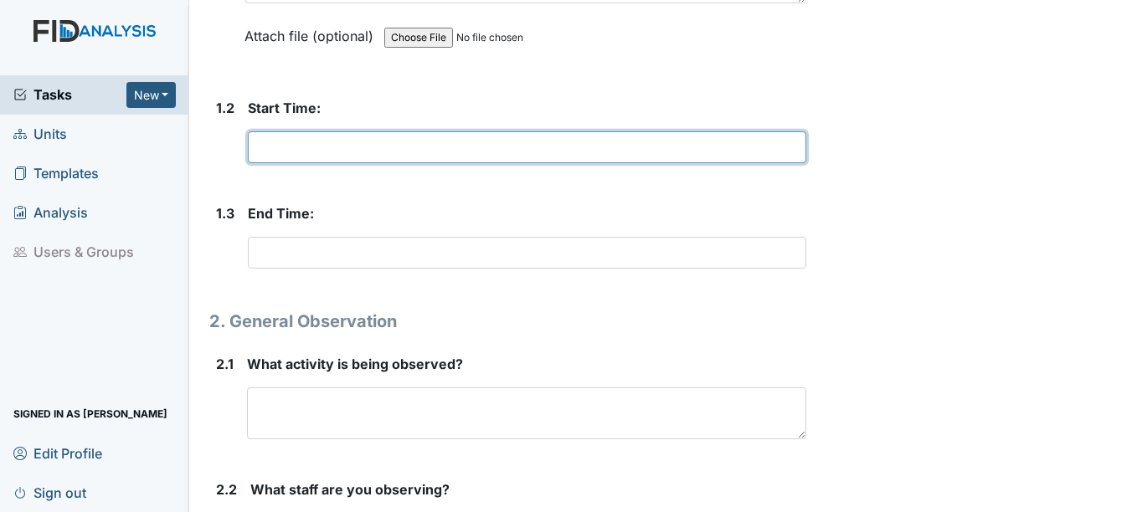
click at [321, 152] on input "text" at bounding box center [526, 147] width 557 height 32
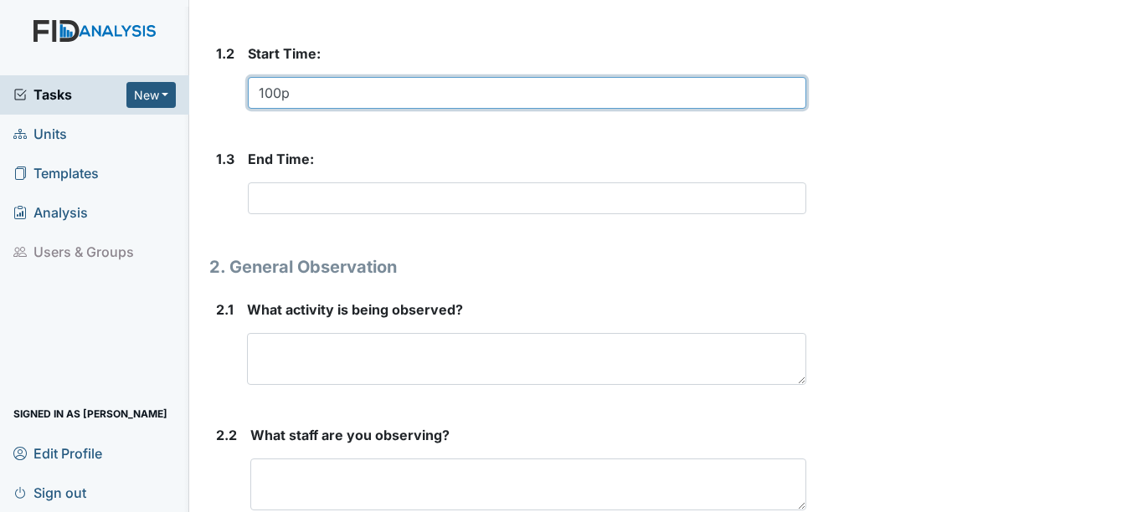
scroll to position [502, 0]
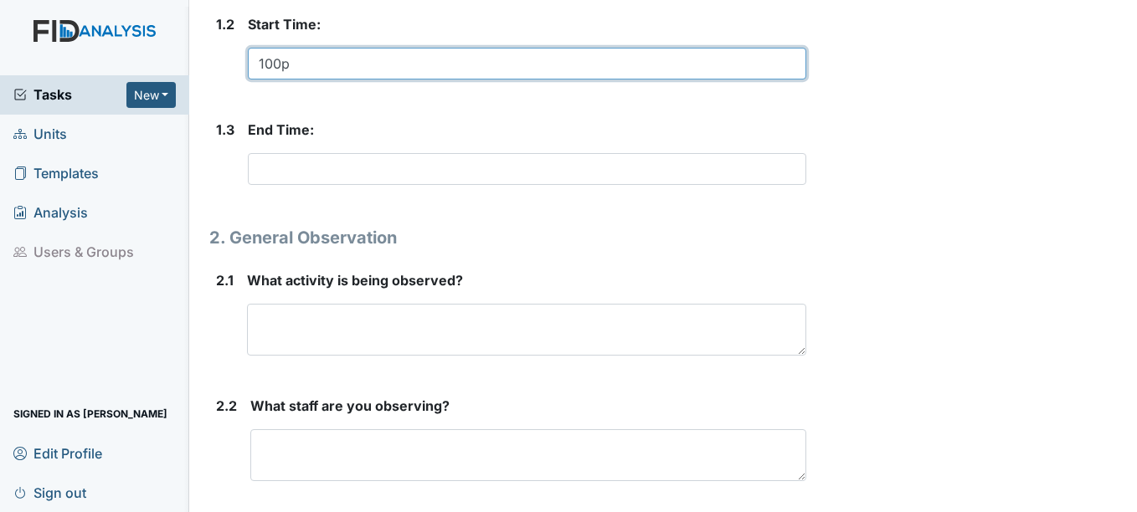
type input "100p"
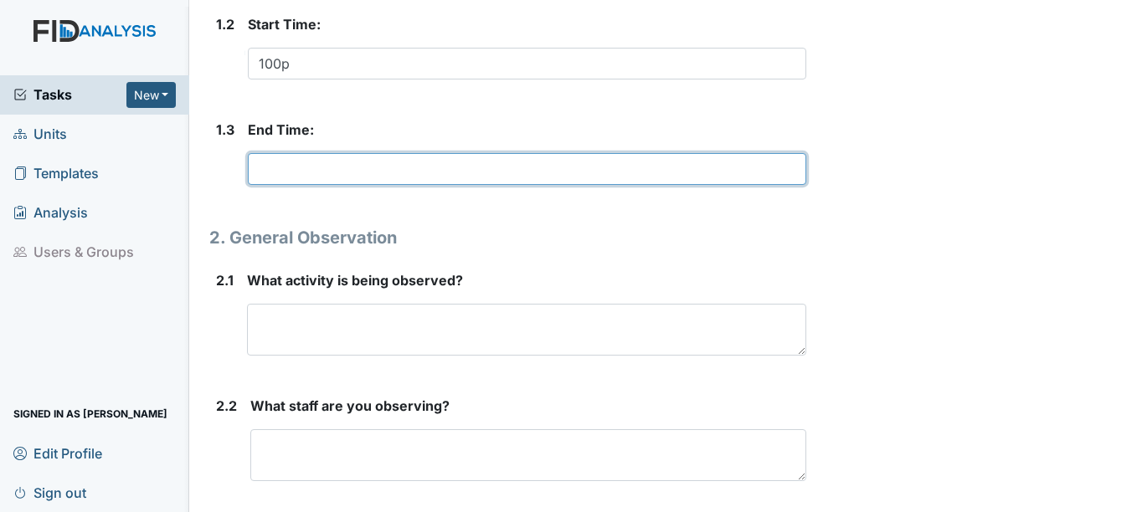
click at [290, 179] on input "text" at bounding box center [526, 169] width 557 height 32
type input "130"
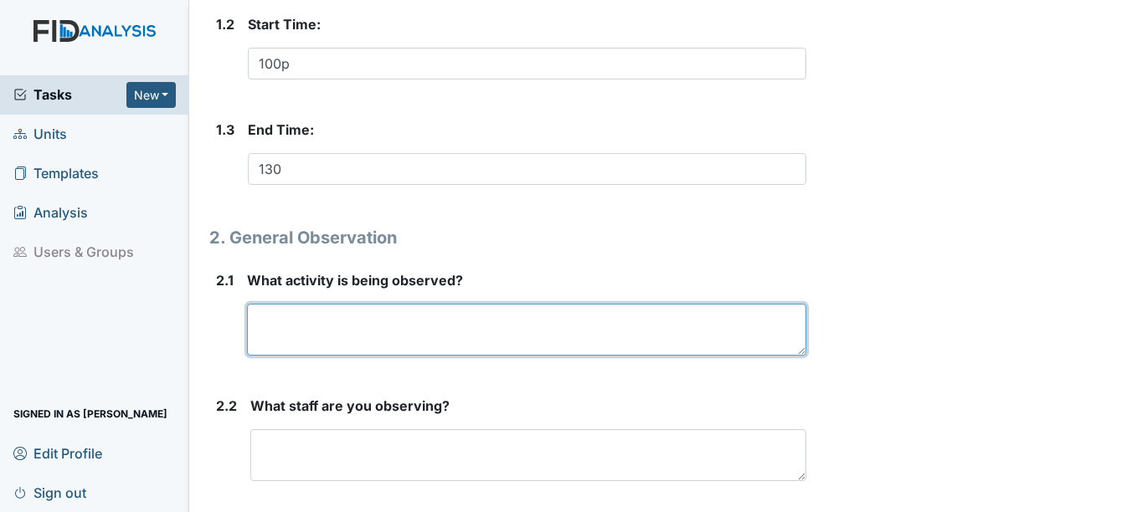
click at [311, 335] on textarea at bounding box center [526, 330] width 558 height 52
type textarea "Active treatment"
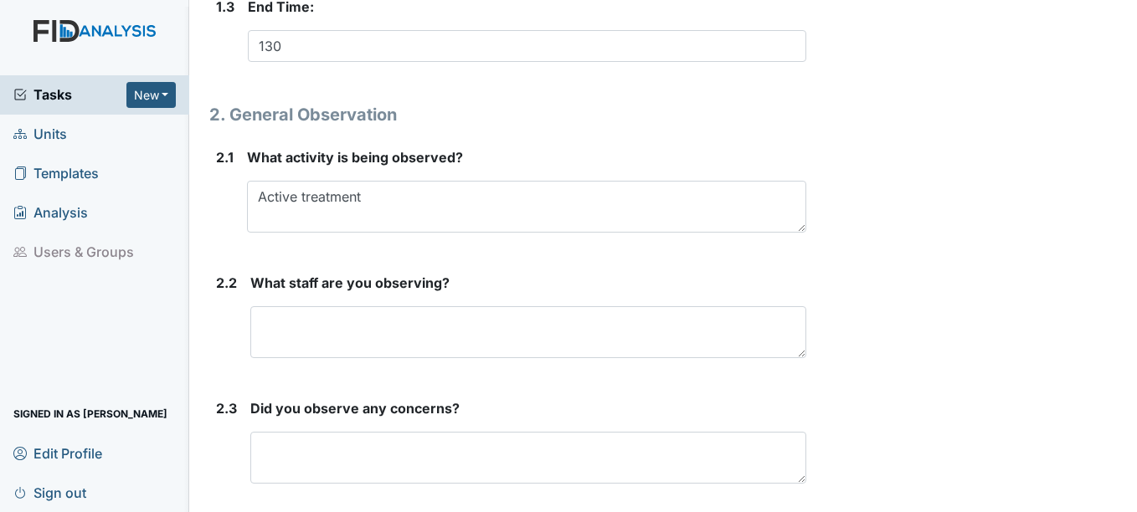
scroll to position [682, 0]
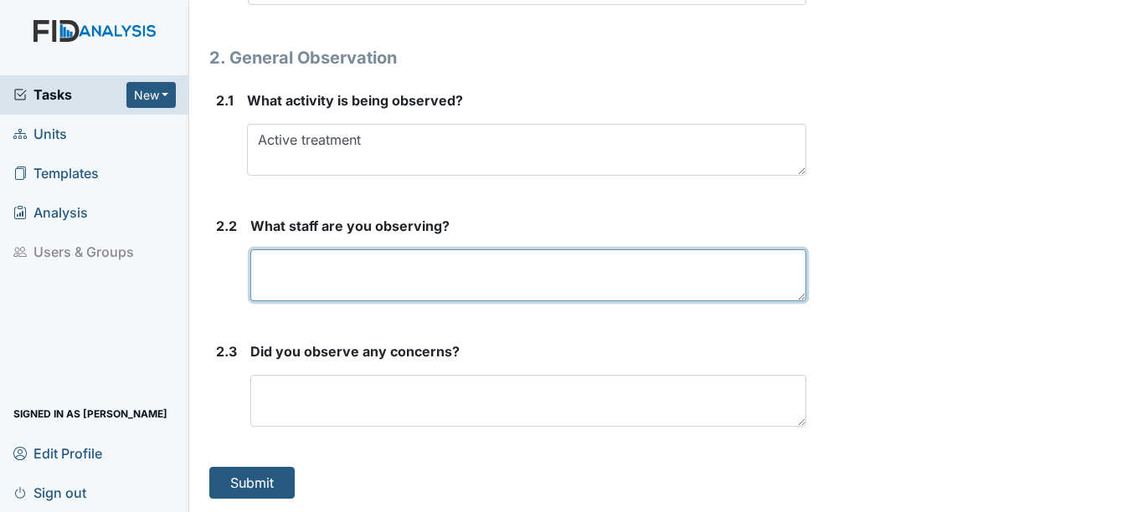
click at [276, 282] on textarea at bounding box center [527, 275] width 555 height 52
type textarea "DC JC"
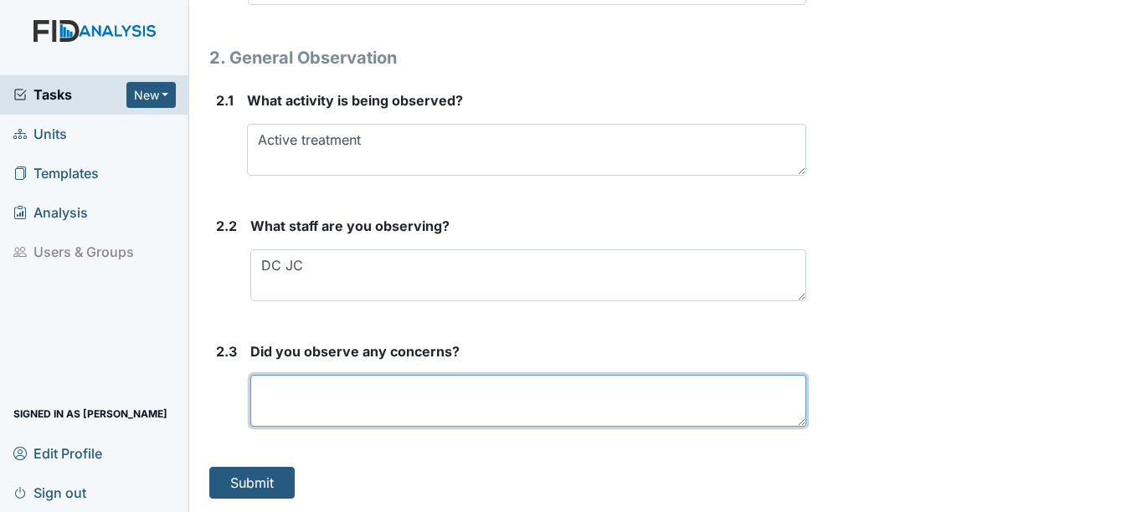
click at [285, 409] on textarea at bounding box center [527, 401] width 555 height 52
type textarea "no"
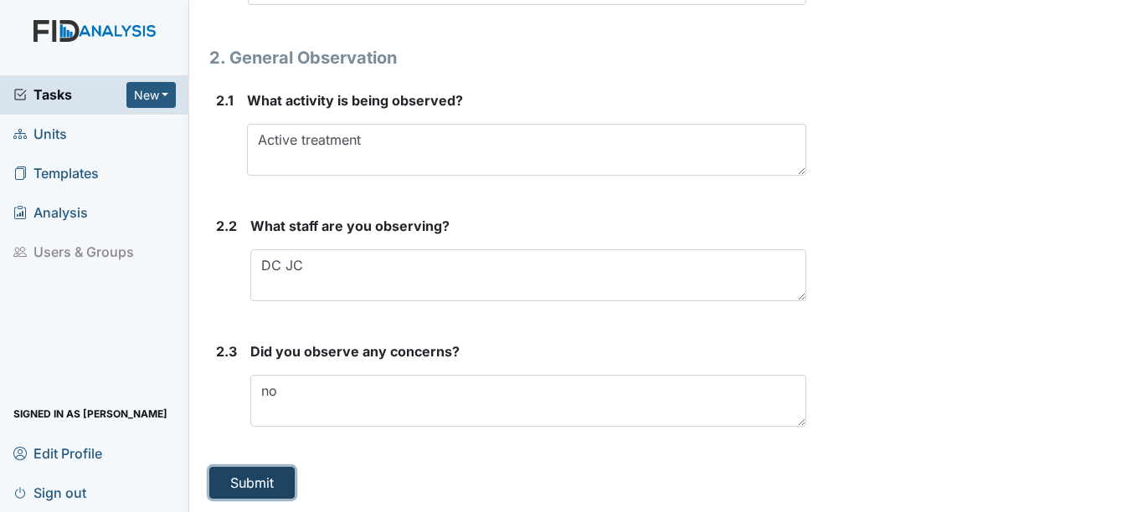
click at [258, 474] on button "Submit" at bounding box center [251, 483] width 85 height 32
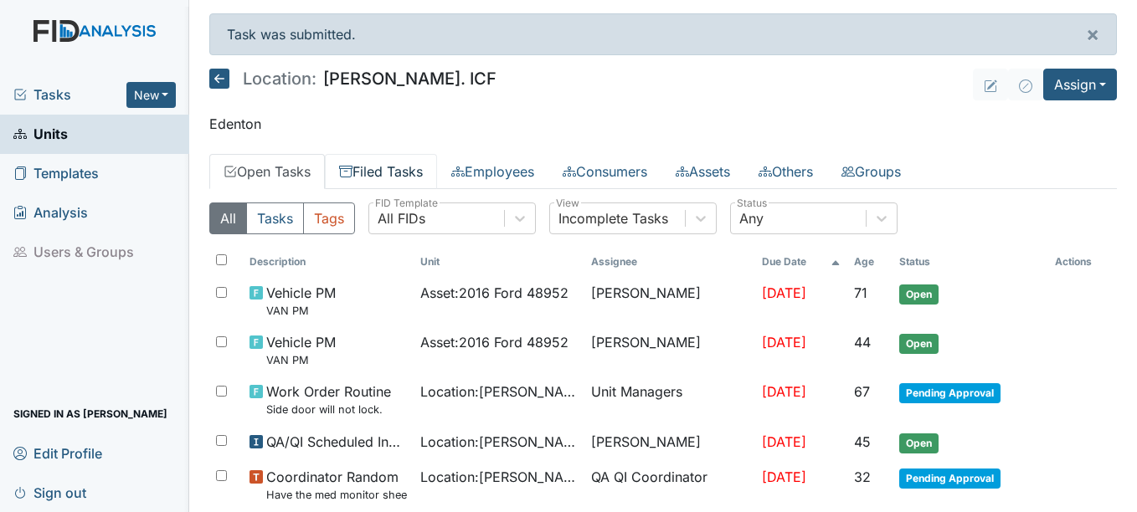
click at [397, 166] on link "Filed Tasks" at bounding box center [381, 171] width 112 height 35
